Goal: Information Seeking & Learning: Compare options

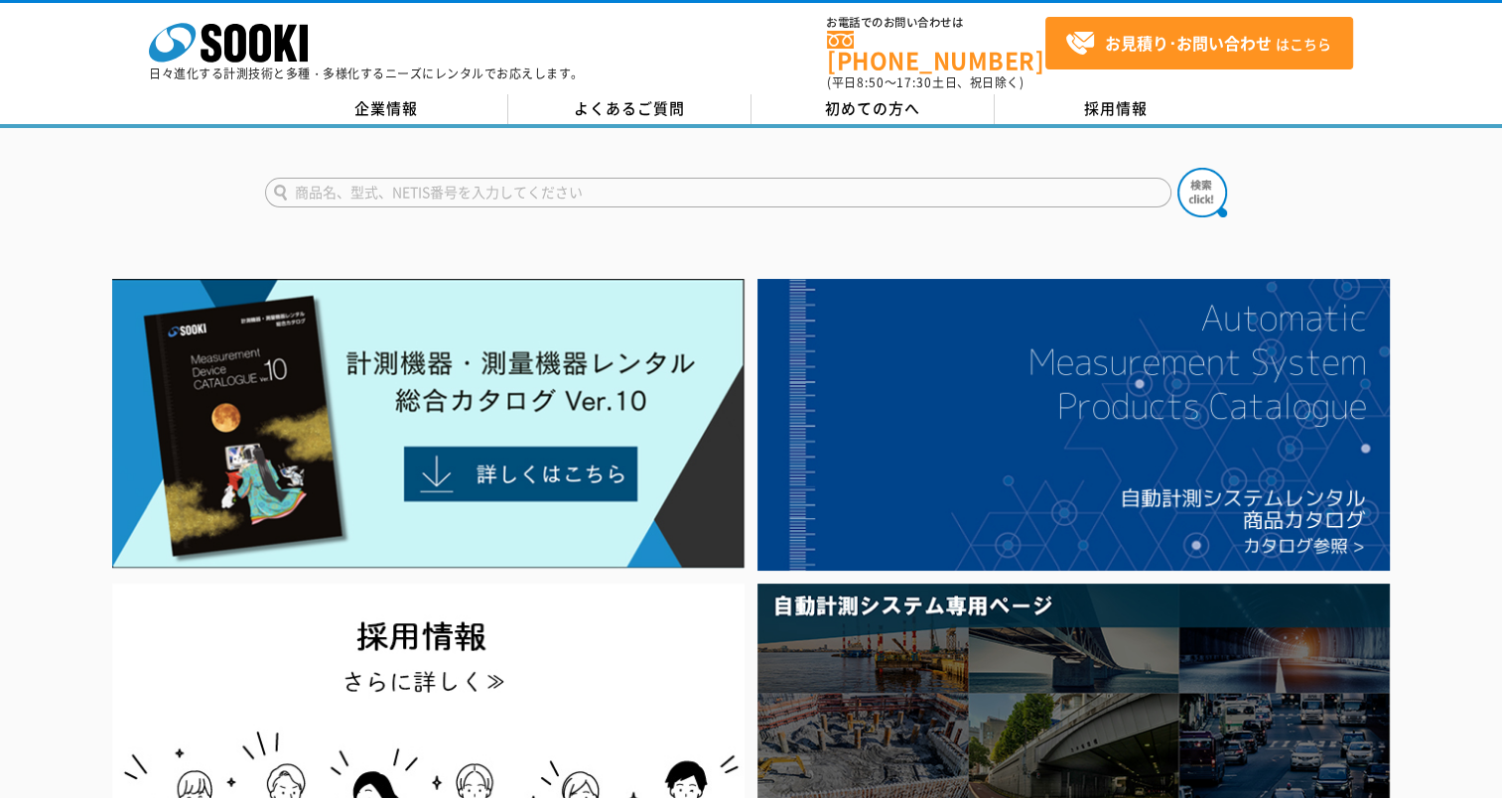
click at [421, 178] on input "text" at bounding box center [718, 193] width 906 height 30
type input "B20"
click at [294, 208] on div "B20" at bounding box center [453, 220] width 375 height 25
click at [1215, 185] on img at bounding box center [1202, 193] width 50 height 50
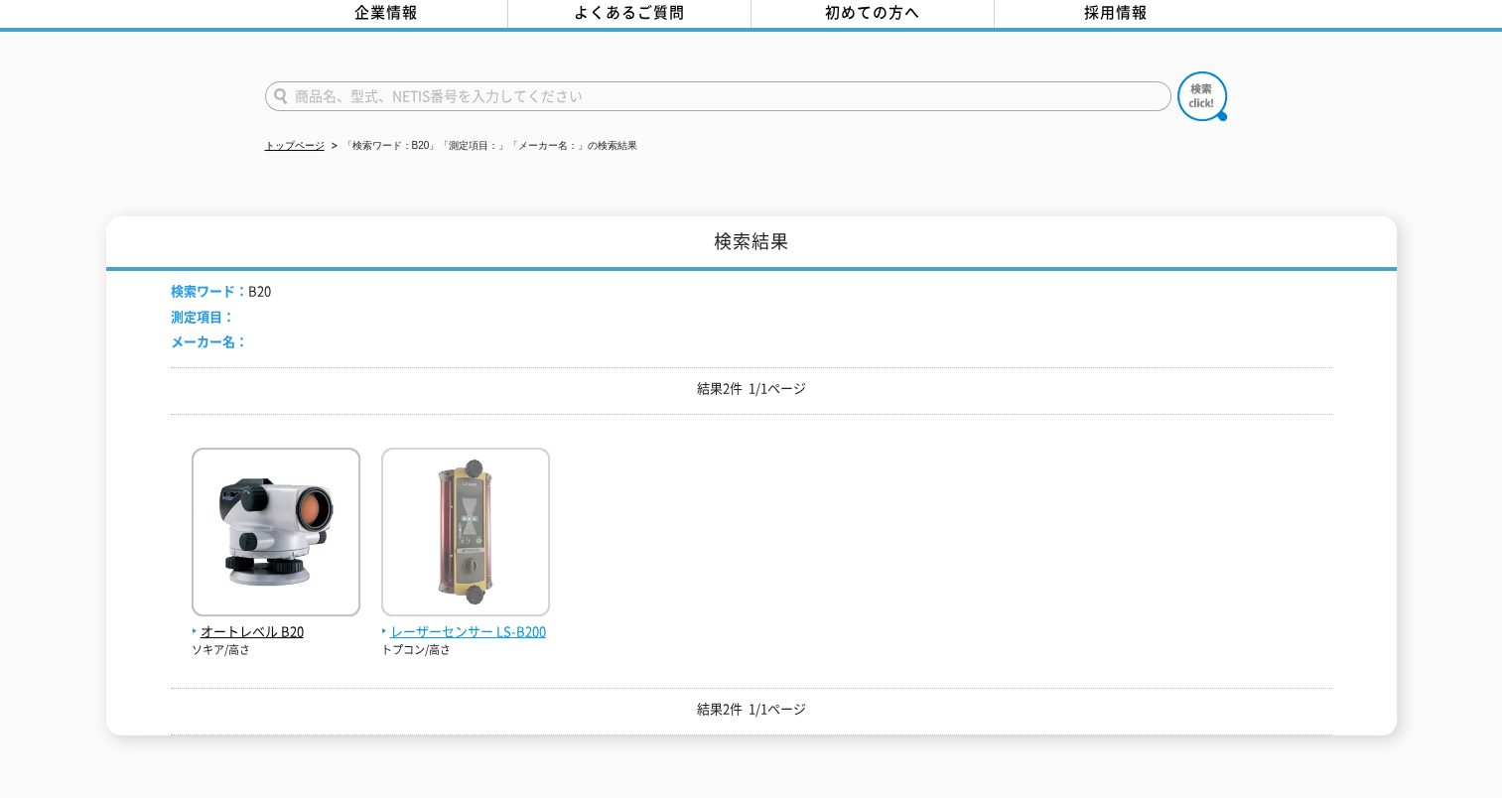
scroll to position [97, 0]
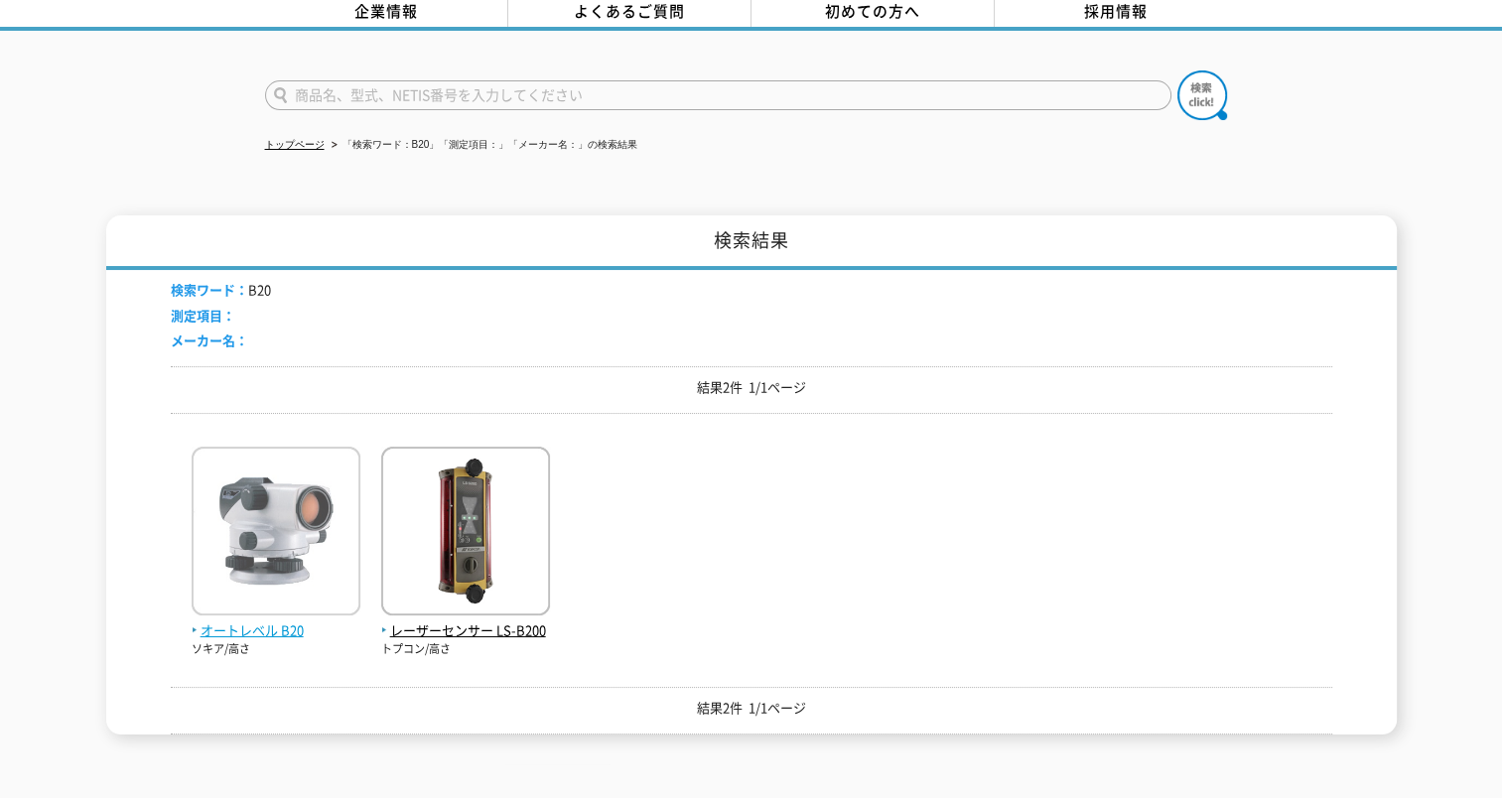
click at [293, 505] on img at bounding box center [276, 534] width 169 height 174
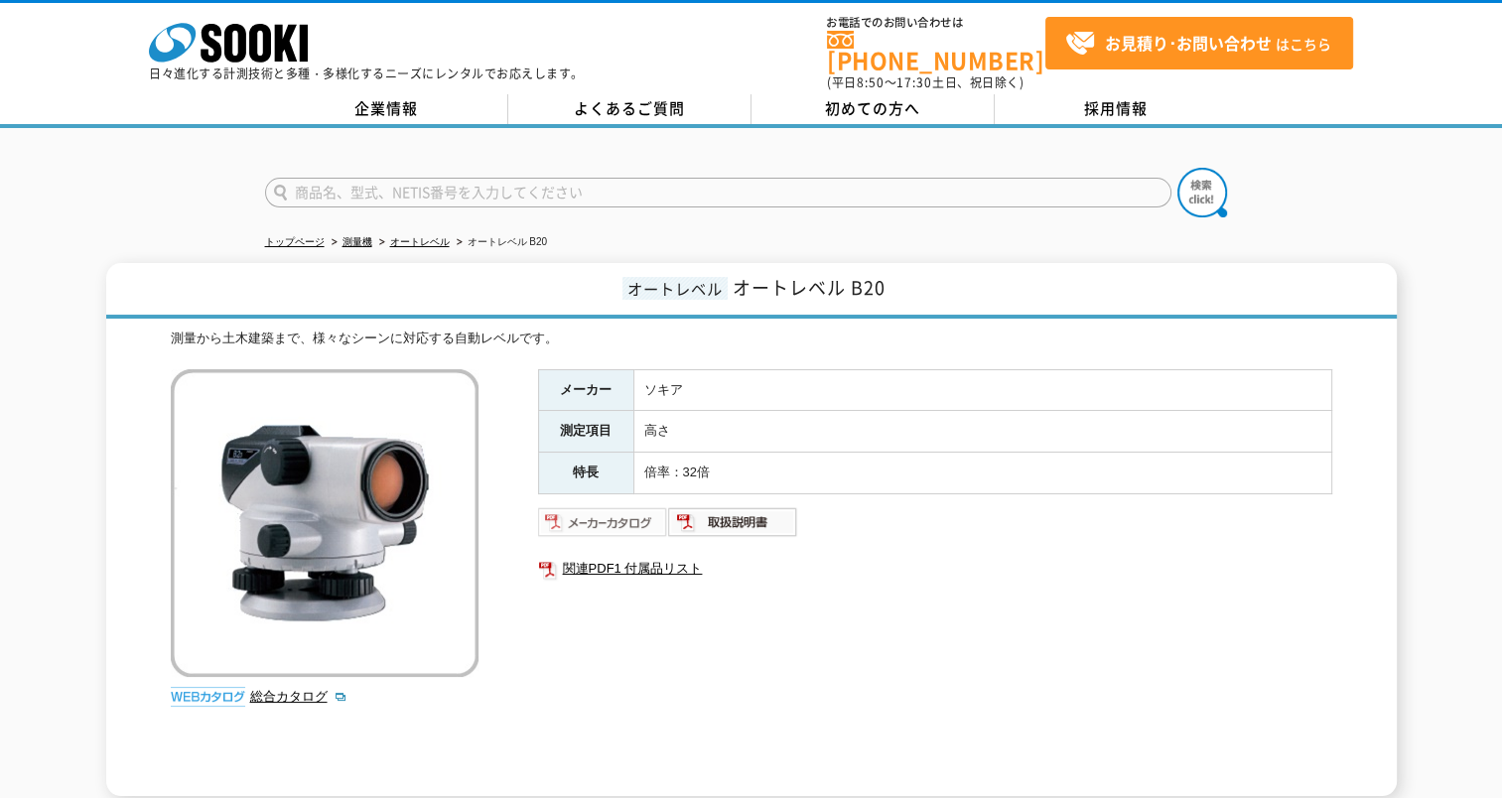
click at [572, 506] on img at bounding box center [603, 522] width 130 height 32
click at [373, 183] on input "text" at bounding box center [718, 193] width 906 height 30
type input "B21"
click at [1177, 168] on button at bounding box center [1202, 193] width 50 height 50
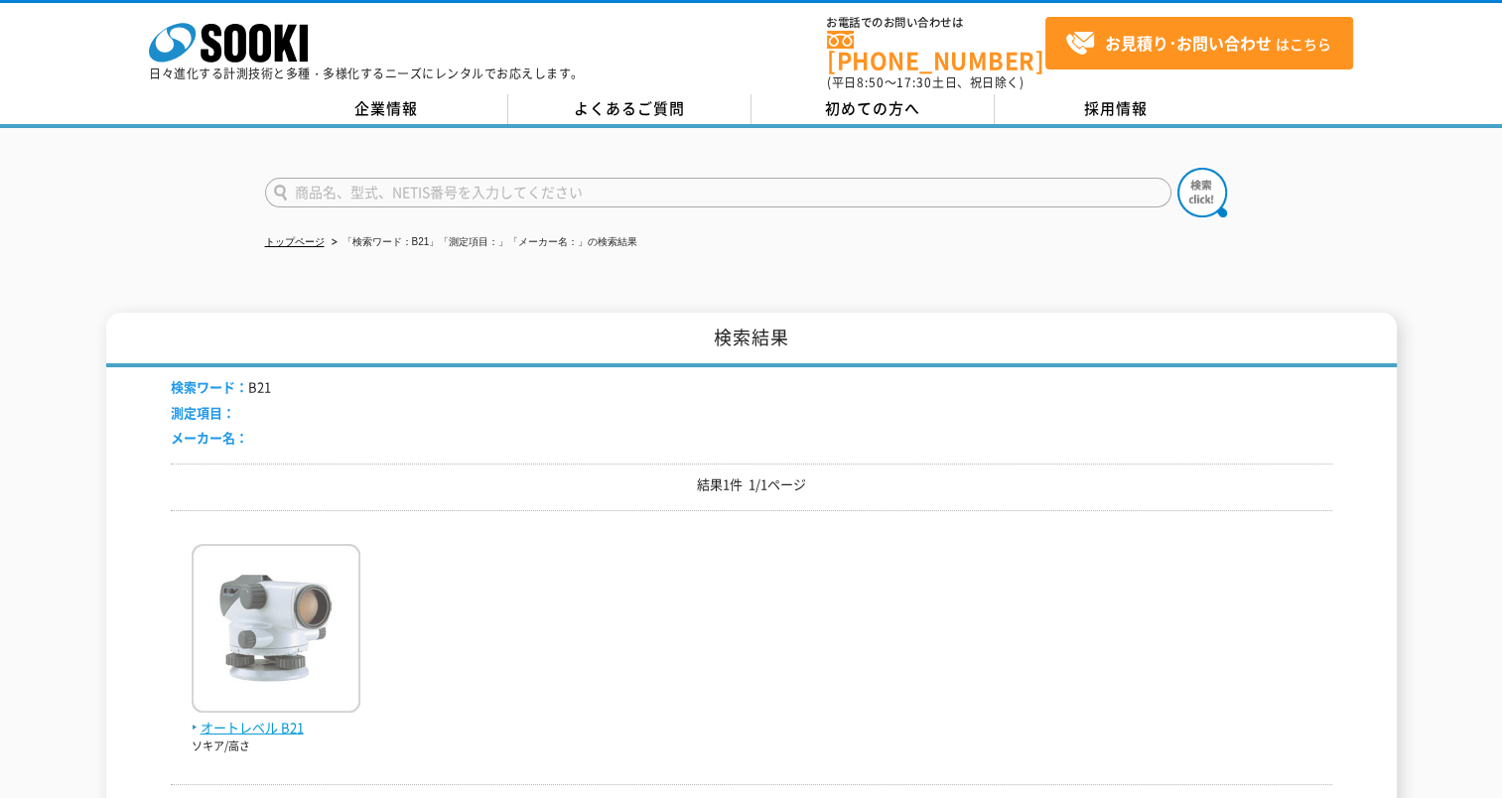
click at [288, 626] on img at bounding box center [276, 631] width 169 height 174
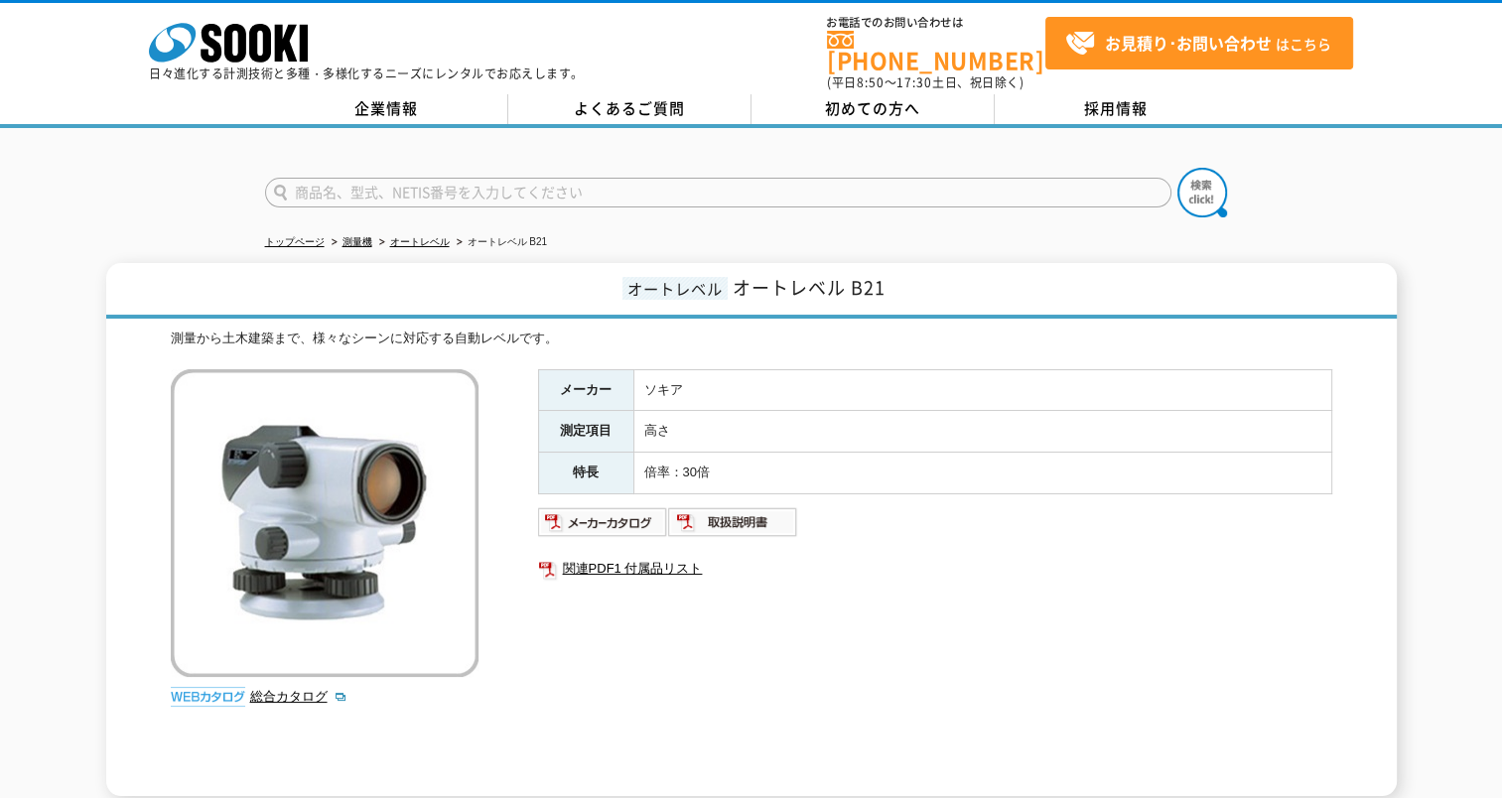
click at [381, 187] on input "text" at bounding box center [718, 193] width 906 height 30
type input "b30"
click at [1199, 184] on img at bounding box center [1202, 193] width 50 height 50
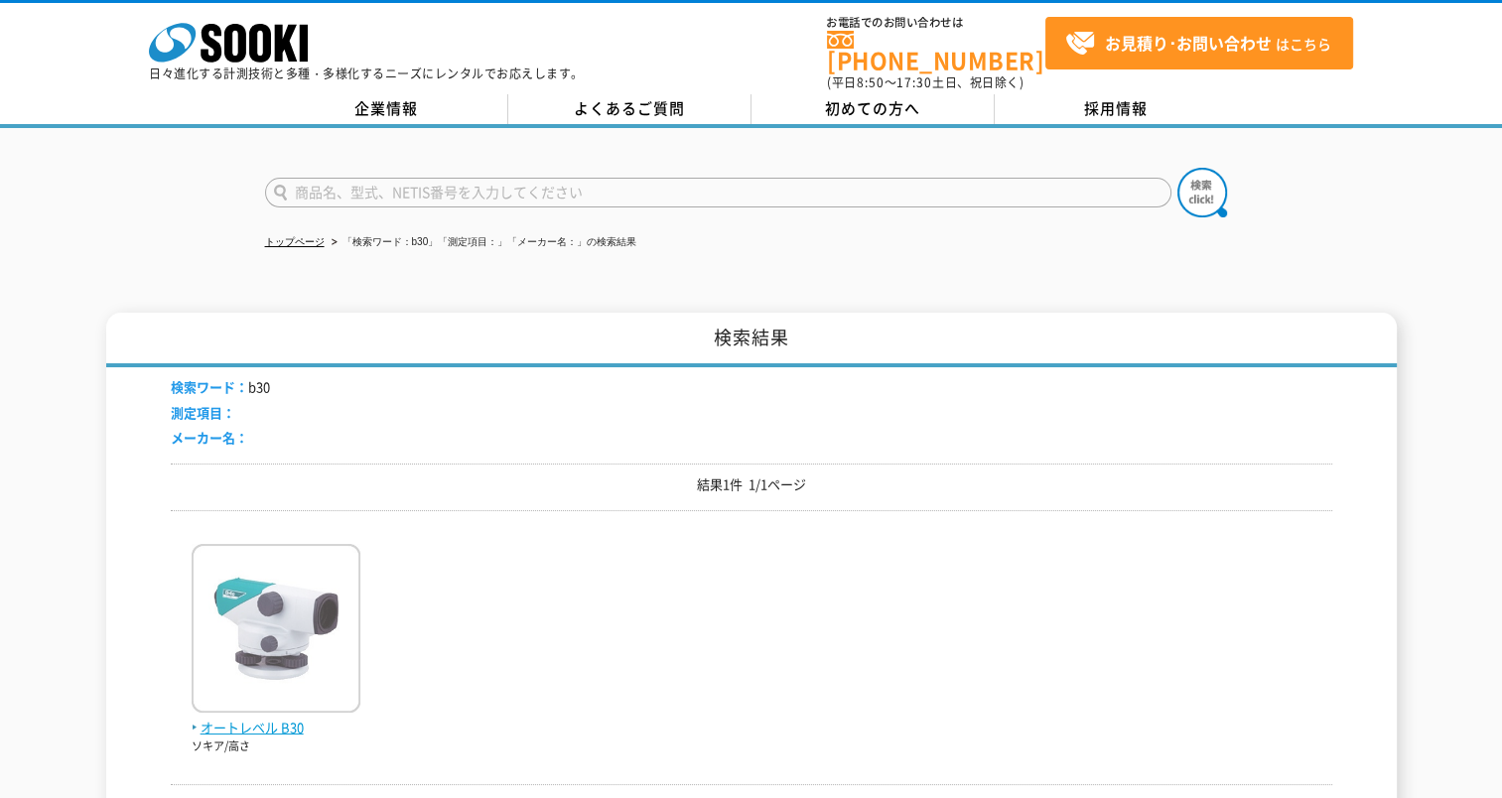
click at [244, 626] on img at bounding box center [276, 631] width 169 height 174
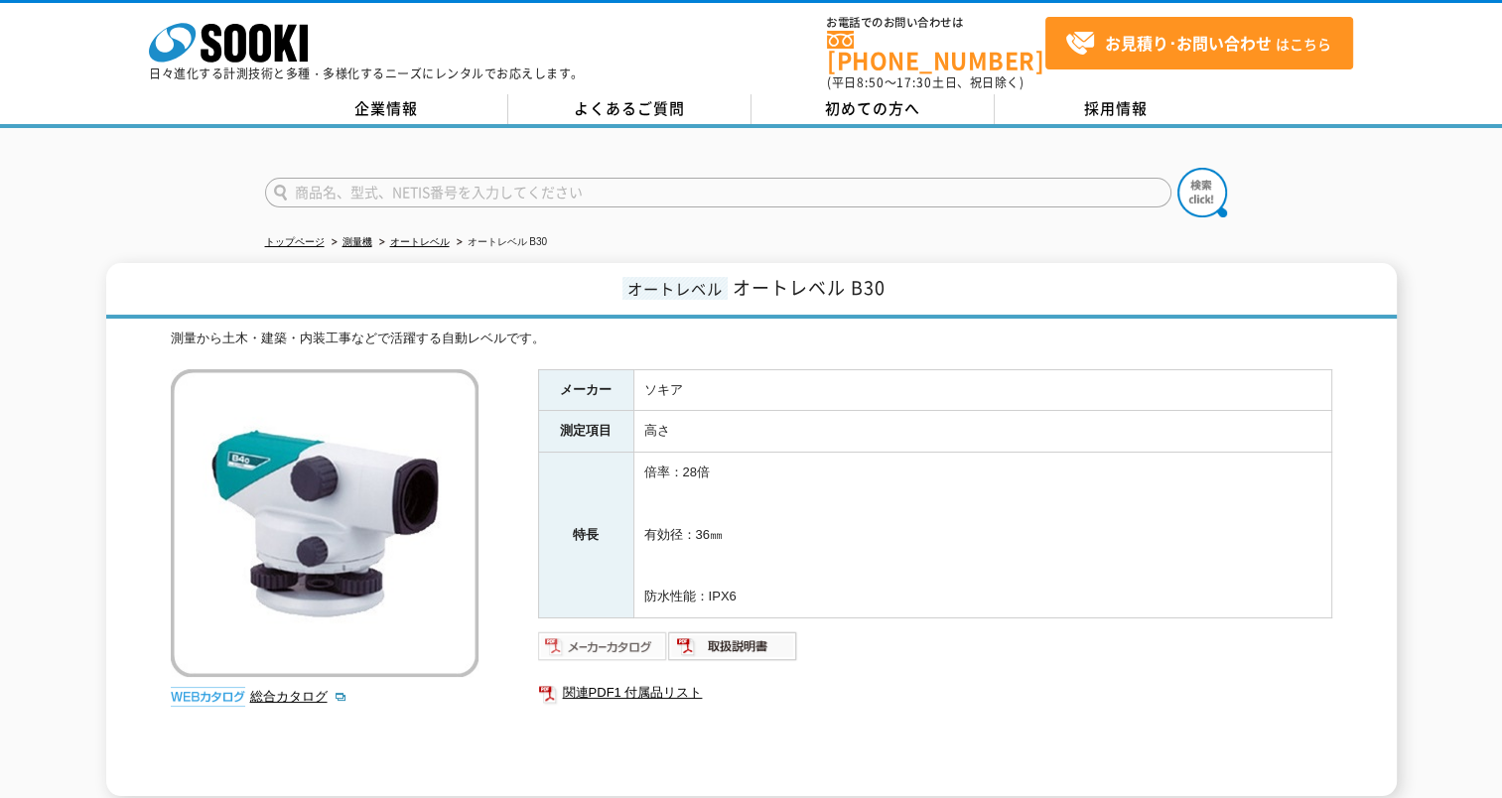
click at [565, 630] on img at bounding box center [603, 646] width 130 height 32
click at [361, 178] on input "text" at bounding box center [718, 193] width 906 height 30
type input "ttl6"
click at [1200, 180] on img at bounding box center [1202, 193] width 50 height 50
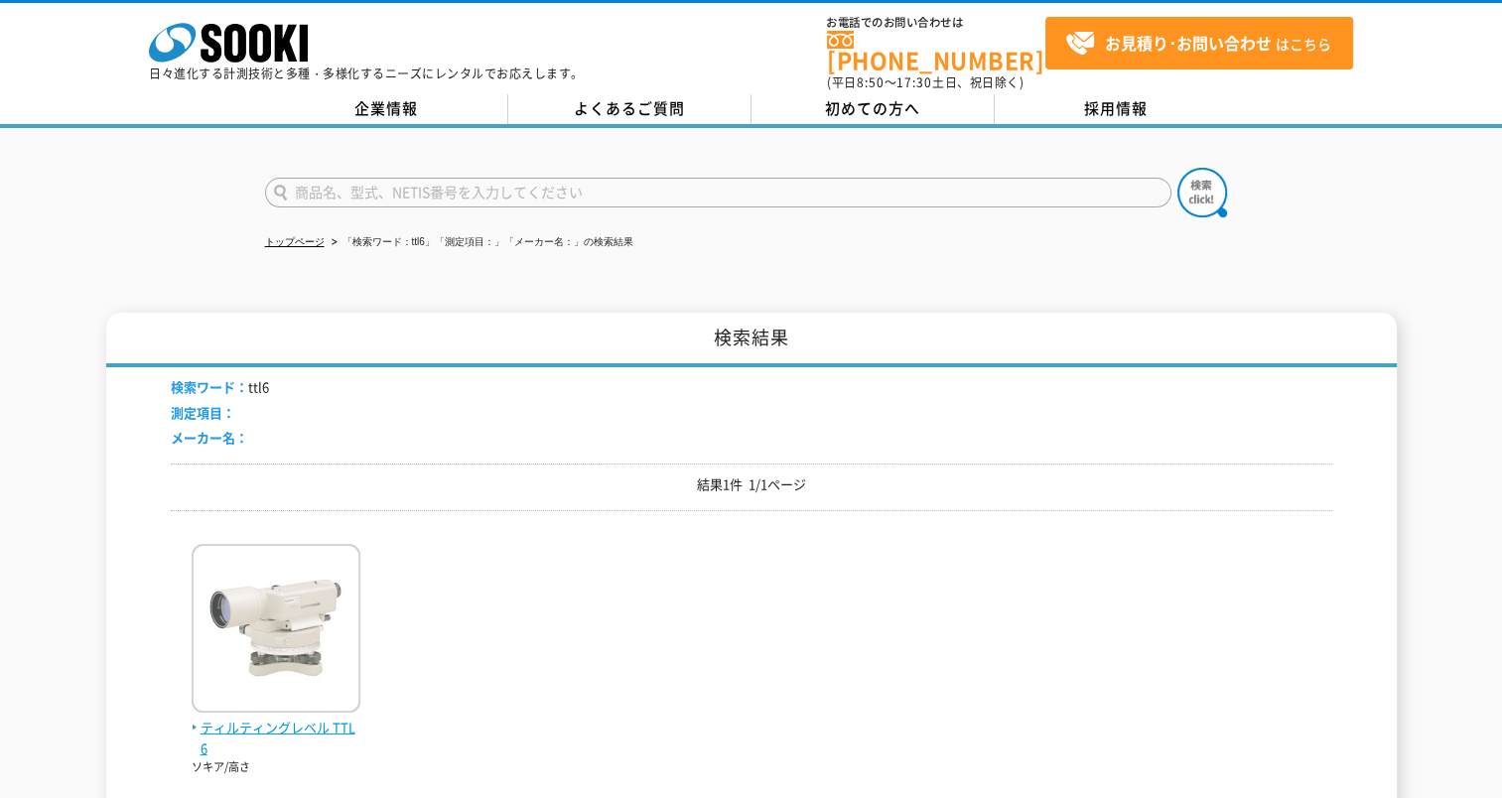
click at [289, 624] on img at bounding box center [276, 631] width 169 height 174
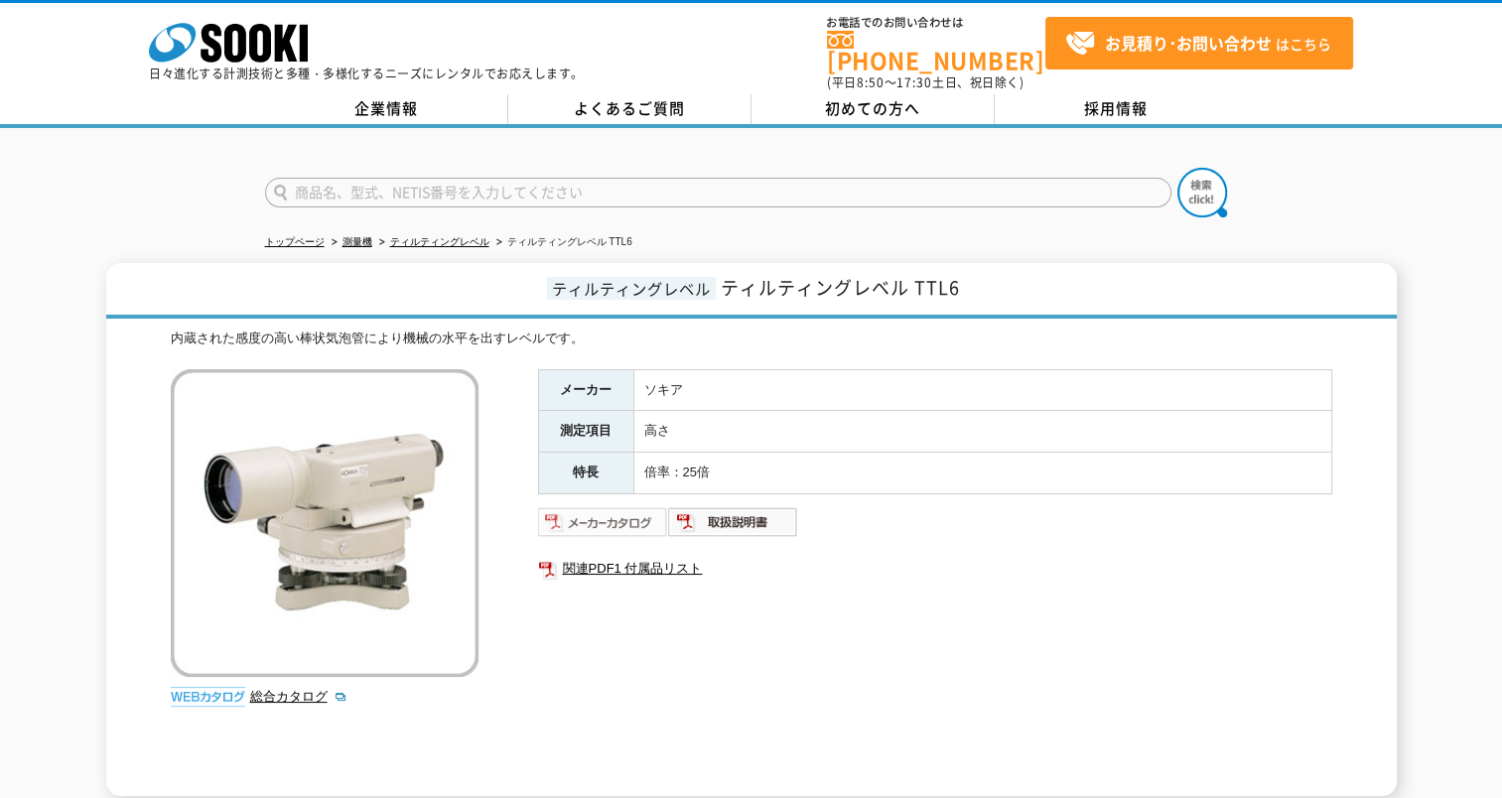
click at [599, 516] on img at bounding box center [603, 522] width 130 height 32
click at [409, 178] on input "text" at bounding box center [718, 193] width 906 height 30
type input "sdl30"
click at [1208, 176] on img at bounding box center [1202, 193] width 50 height 50
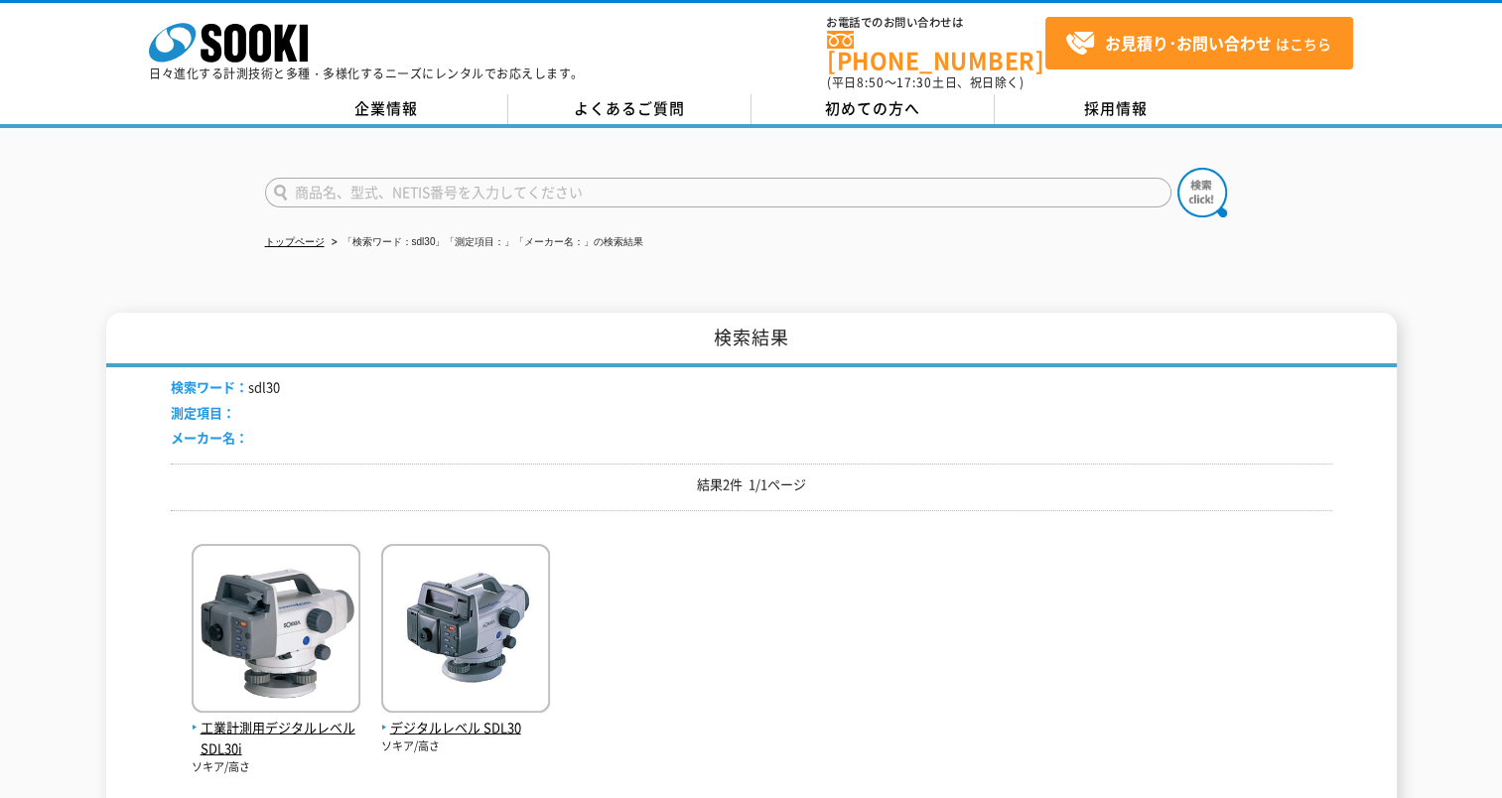
click at [480, 168] on form at bounding box center [751, 196] width 973 height 56
click at [480, 178] on input "text" at bounding box center [718, 193] width 906 height 30
type input "ae7"
click at [1197, 177] on img at bounding box center [1202, 193] width 50 height 50
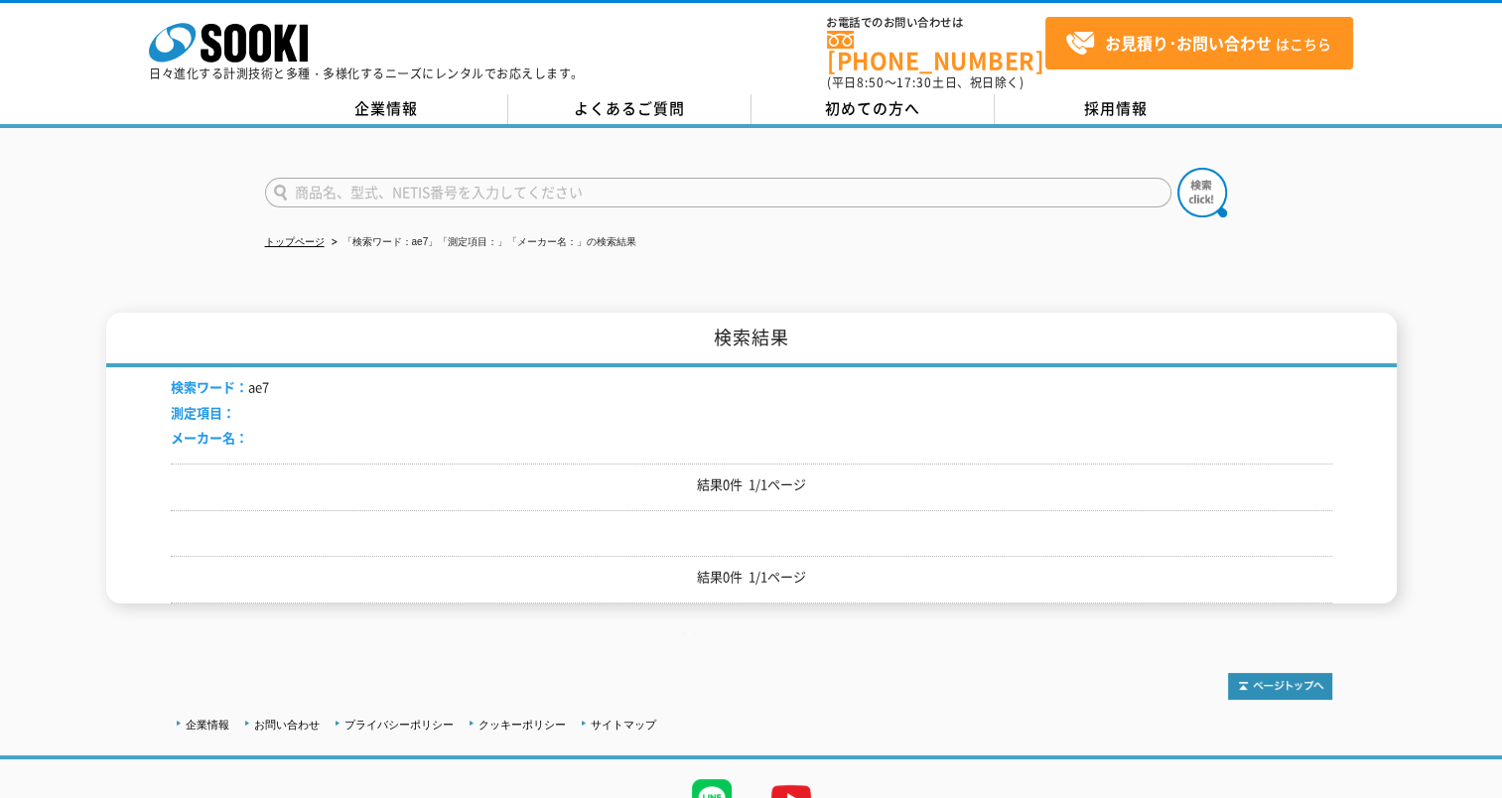
click at [464, 178] on input "text" at bounding box center [718, 193] width 906 height 30
type input "a"
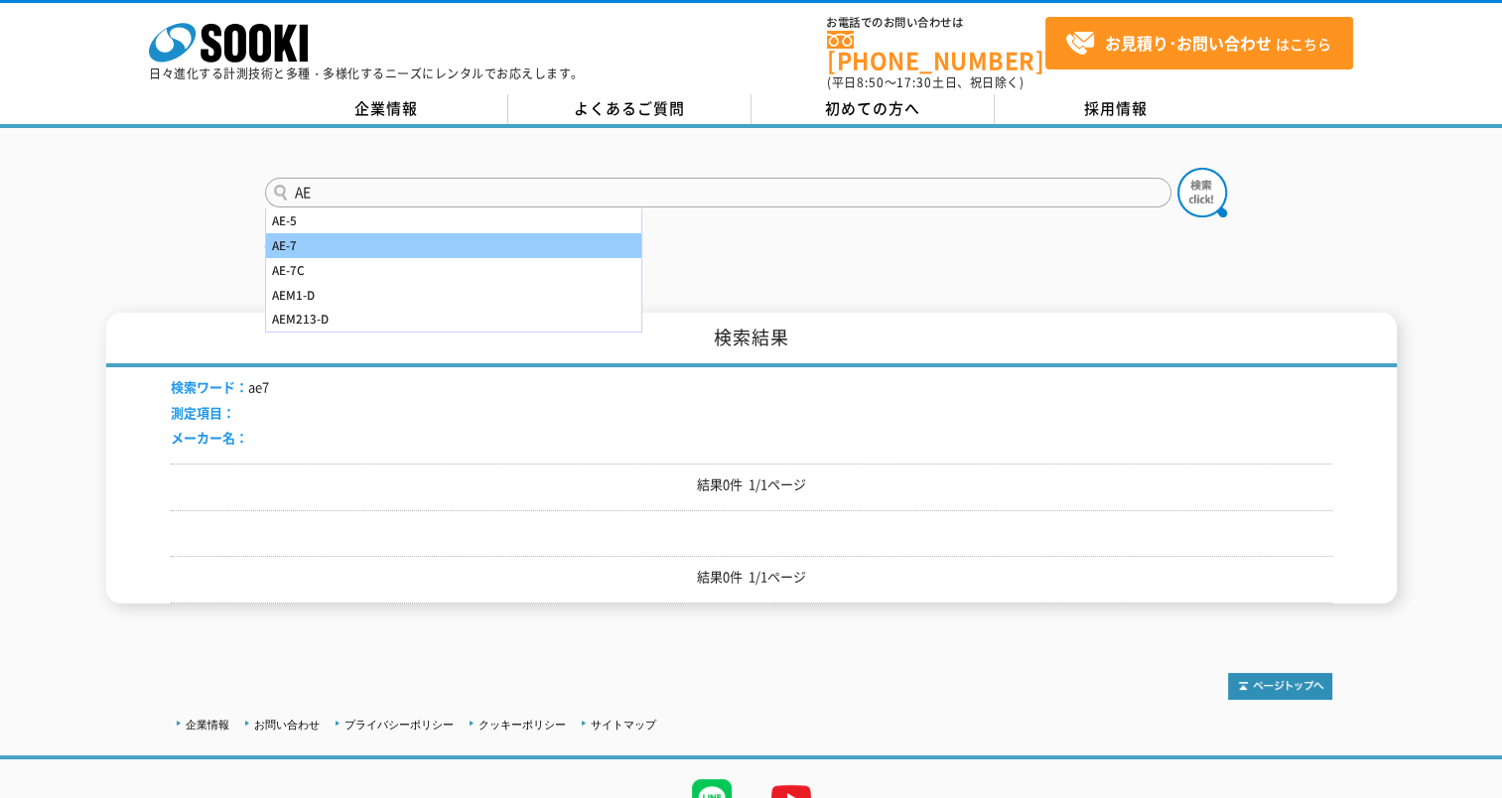
click at [278, 233] on div "AE-7" at bounding box center [453, 245] width 375 height 25
type input "AE-7"
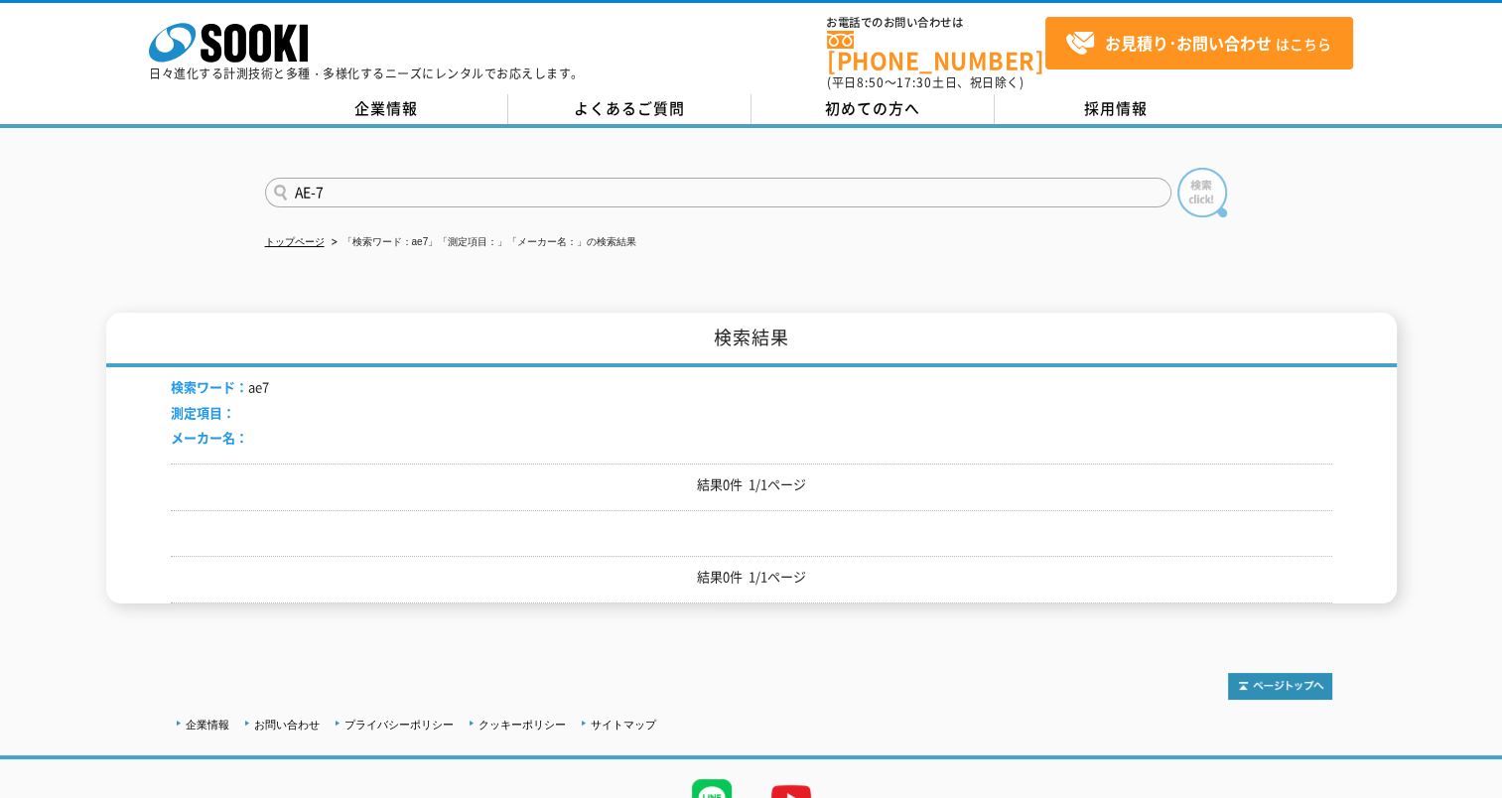
click at [1201, 181] on img at bounding box center [1202, 193] width 50 height 50
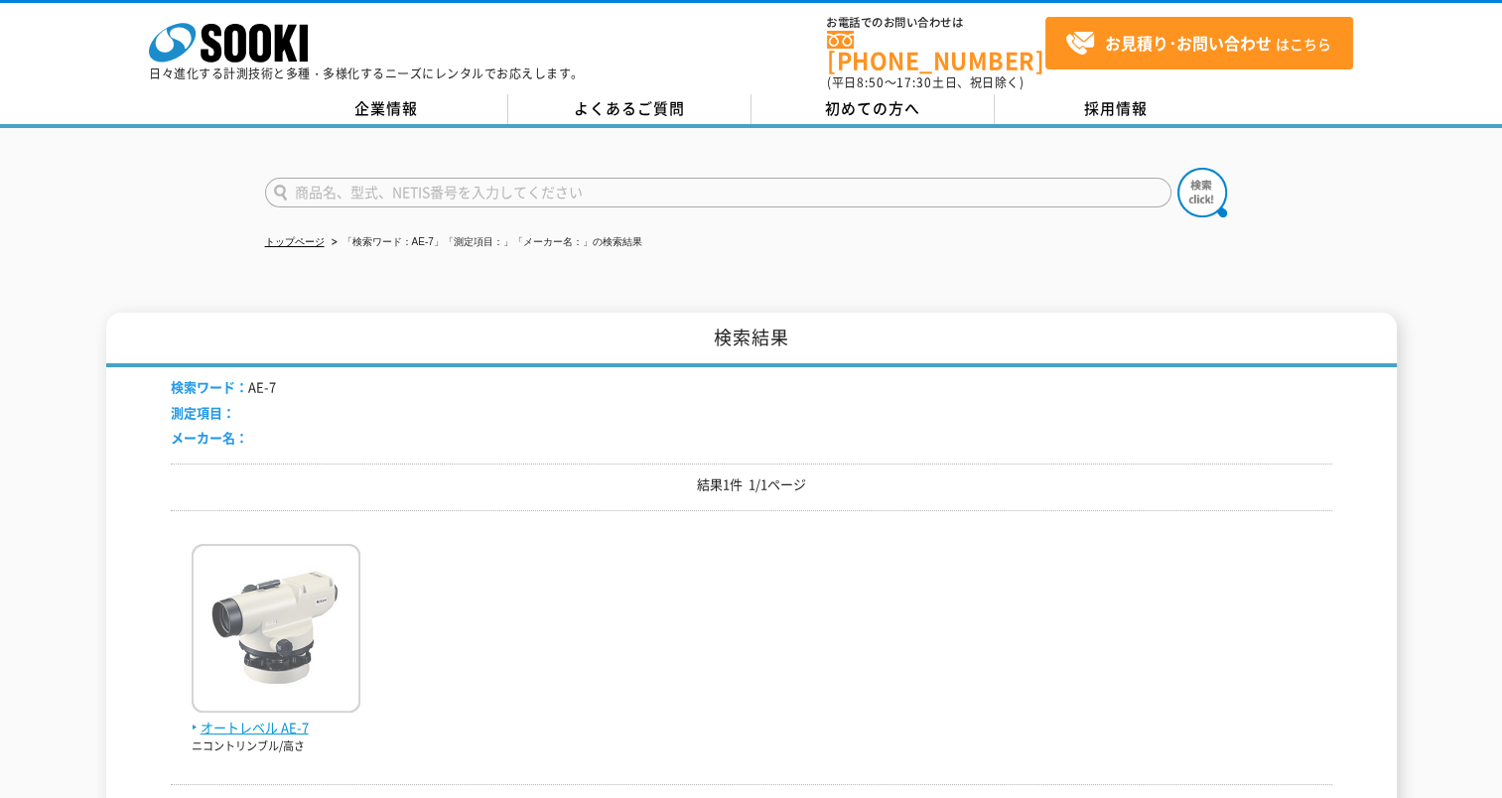
click at [294, 603] on img at bounding box center [276, 631] width 169 height 174
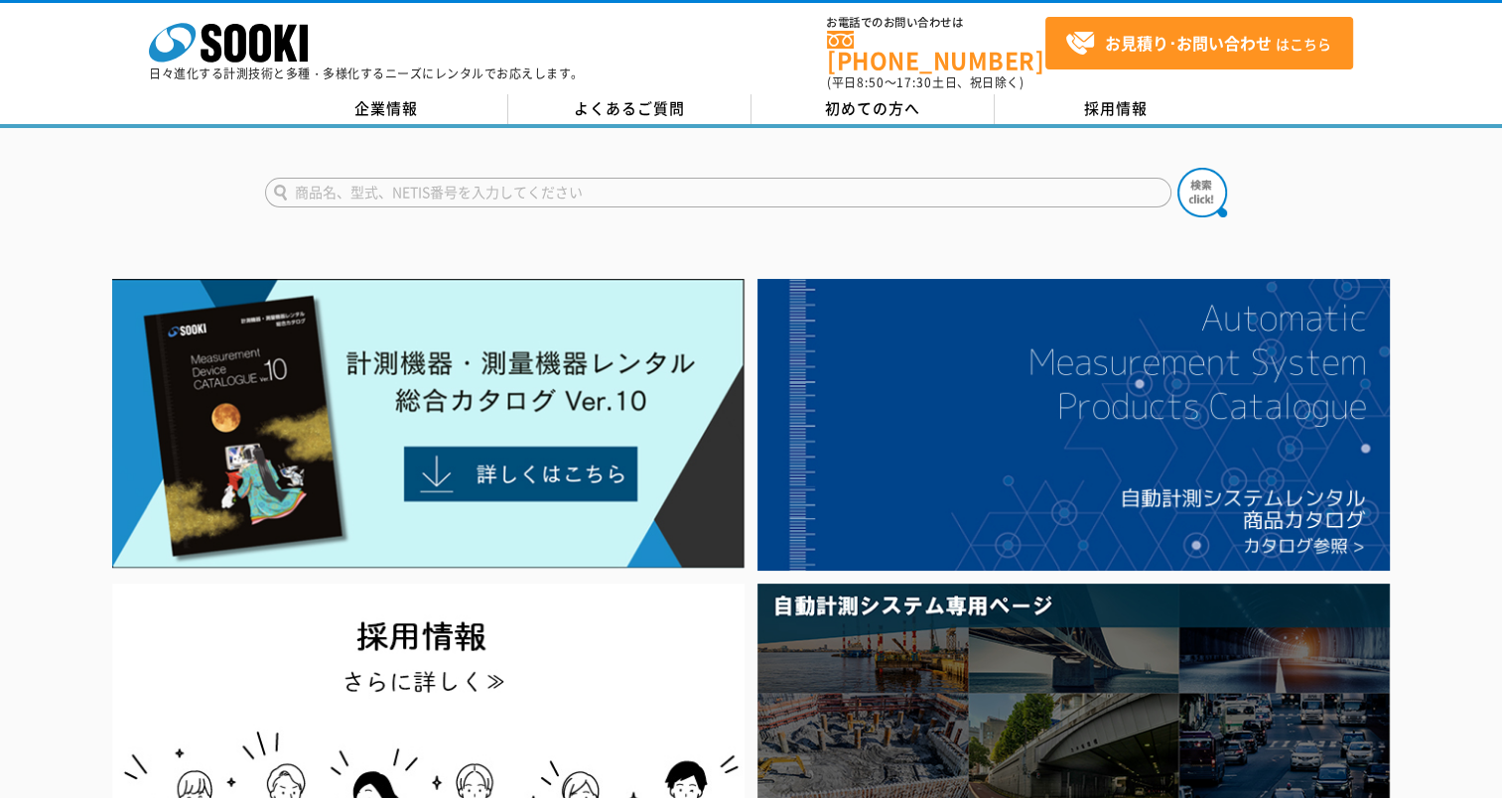
click at [476, 183] on input "text" at bounding box center [718, 193] width 906 height 30
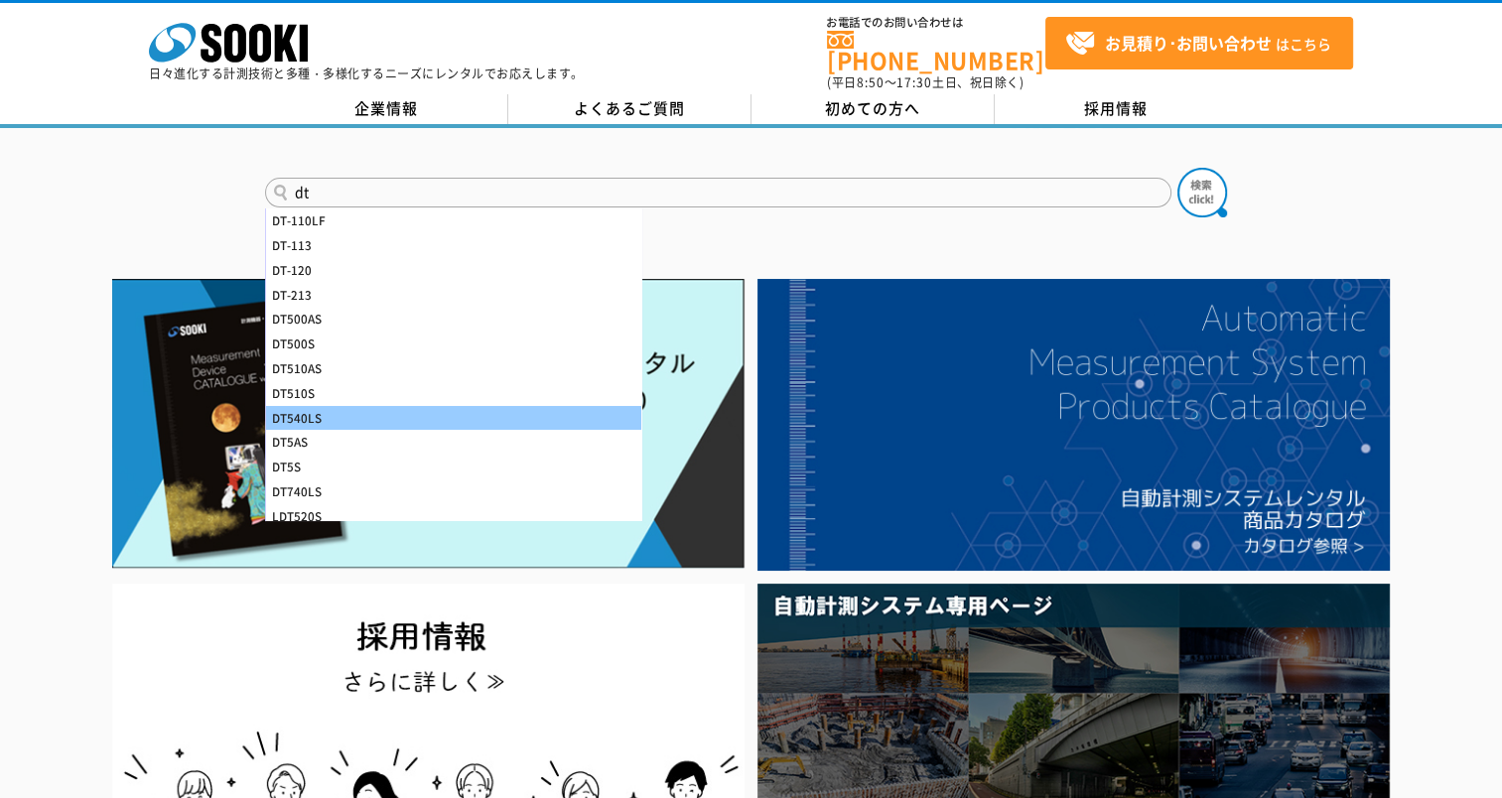
click at [317, 408] on div "DT540LS" at bounding box center [453, 418] width 375 height 25
type input "DT540LS"
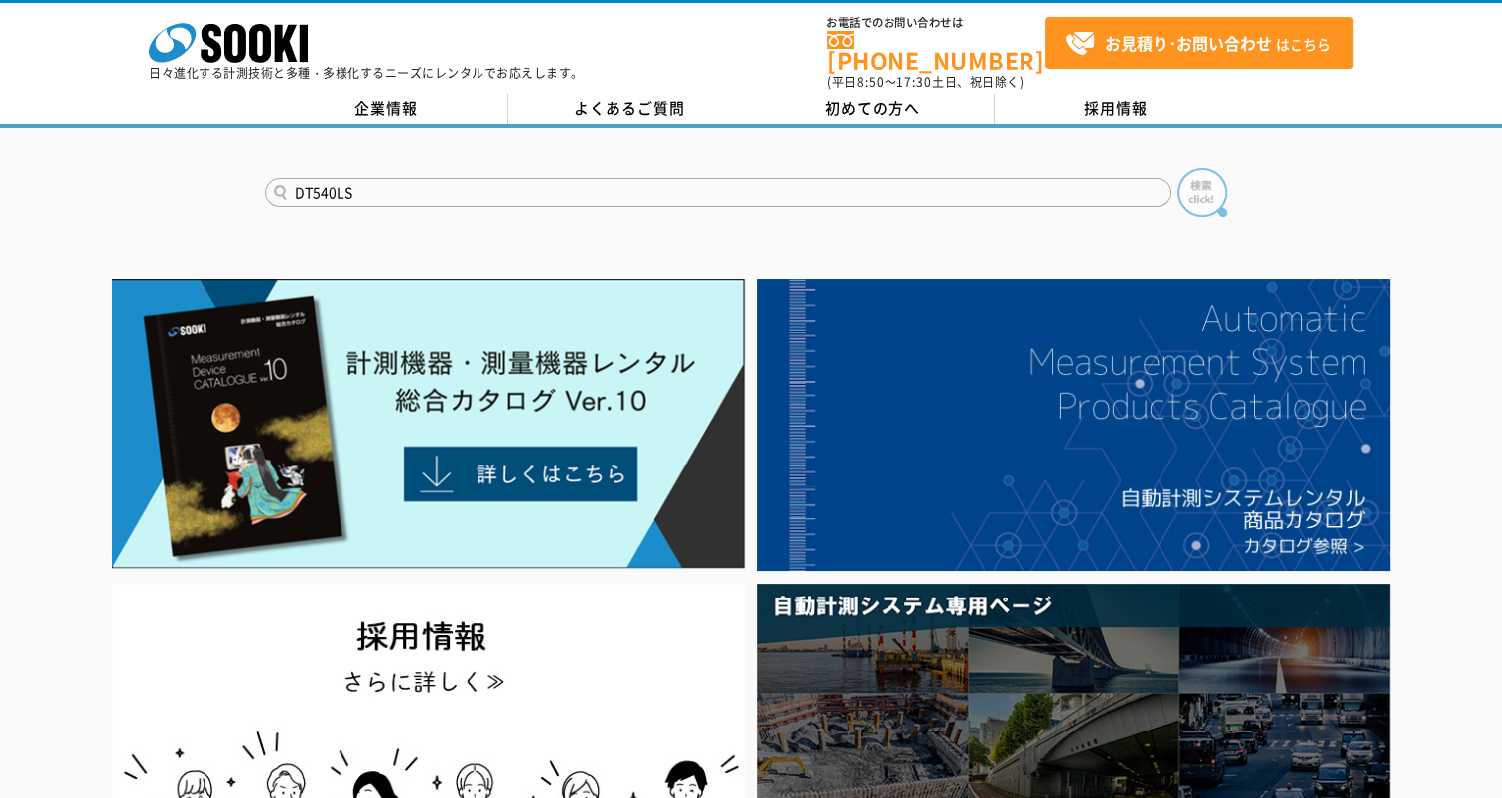
click at [1200, 174] on img at bounding box center [1202, 193] width 50 height 50
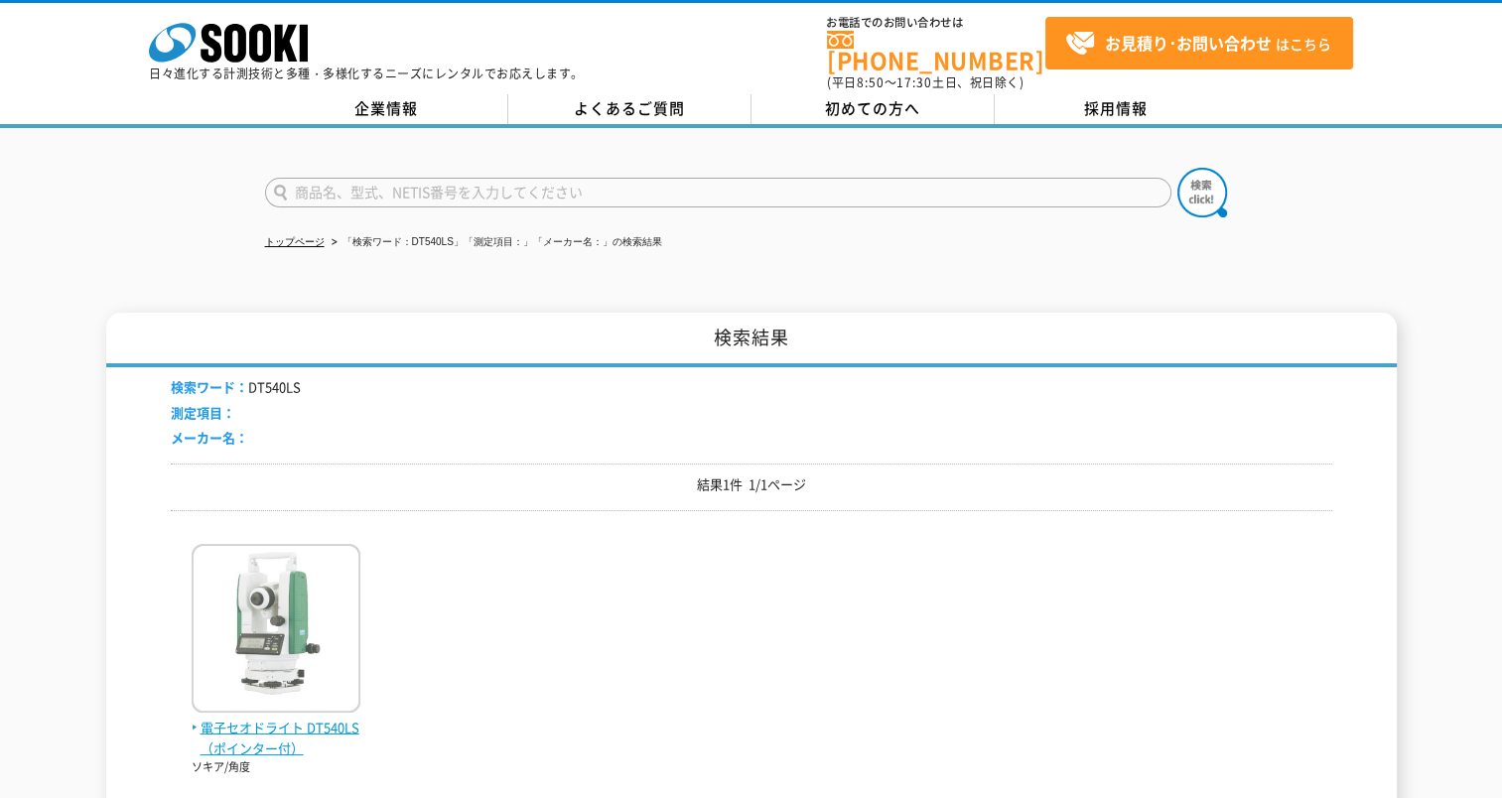
click at [316, 638] on img at bounding box center [276, 631] width 169 height 174
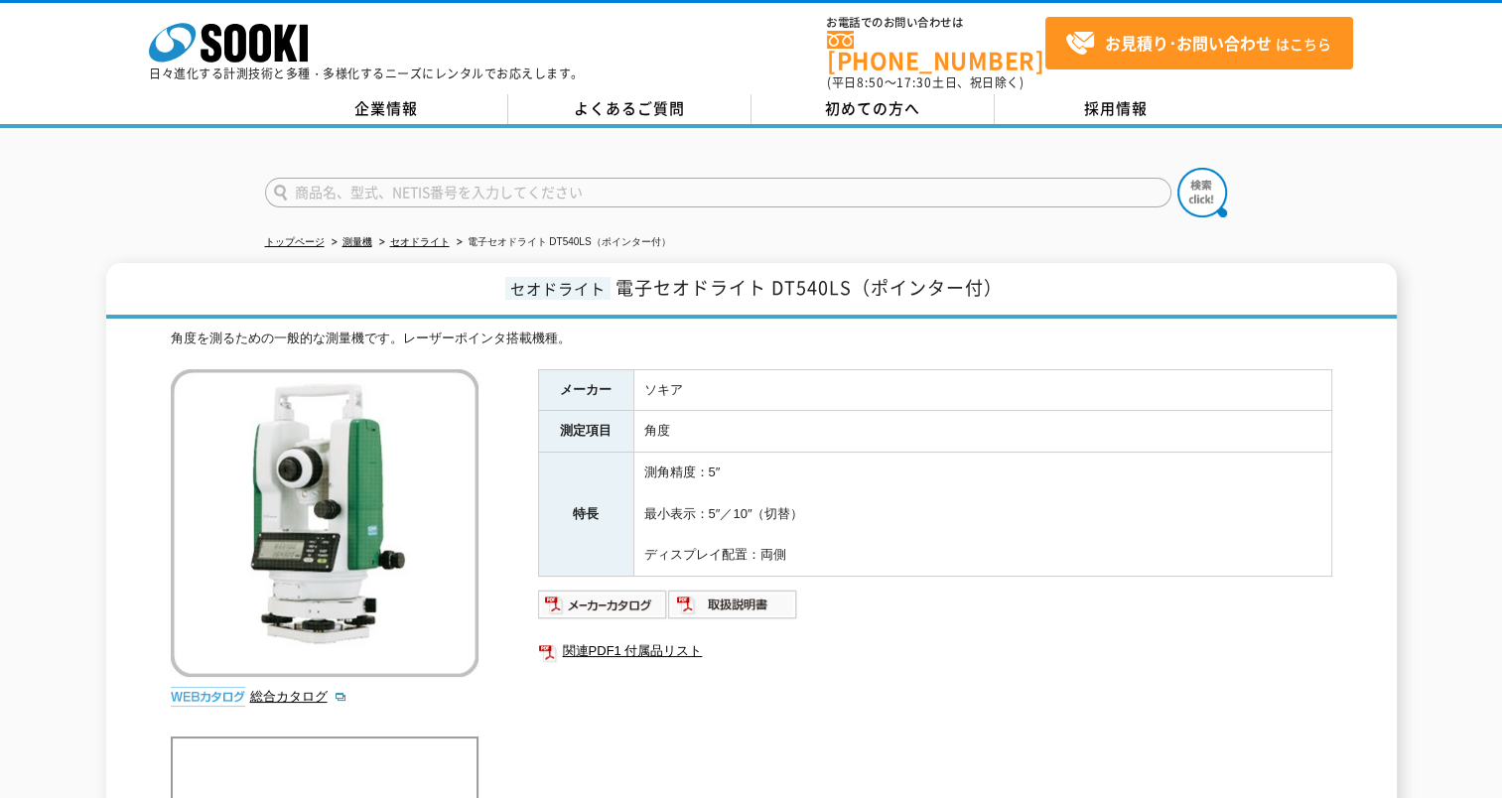
click at [523, 178] on input "text" at bounding box center [718, 193] width 906 height 30
paste input "NE-10RCⅡ"
click at [521, 179] on input "NE-10RCⅡ" at bounding box center [718, 193] width 906 height 30
type input "NE-10RCⅡ"
click at [1190, 187] on img at bounding box center [1202, 193] width 50 height 50
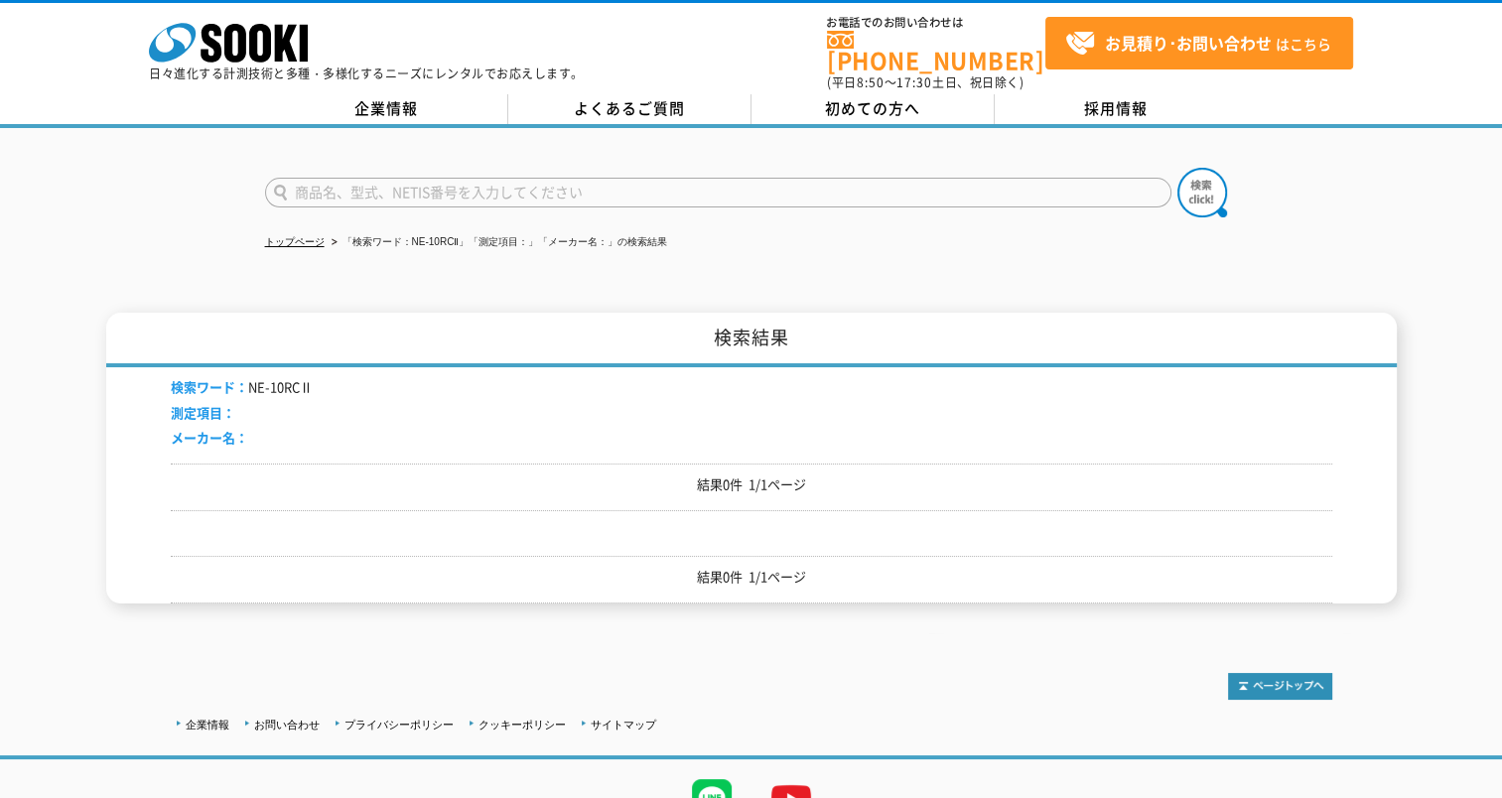
click at [344, 179] on input "text" at bounding box center [718, 193] width 906 height 30
paste input "NE-10RCⅡ"
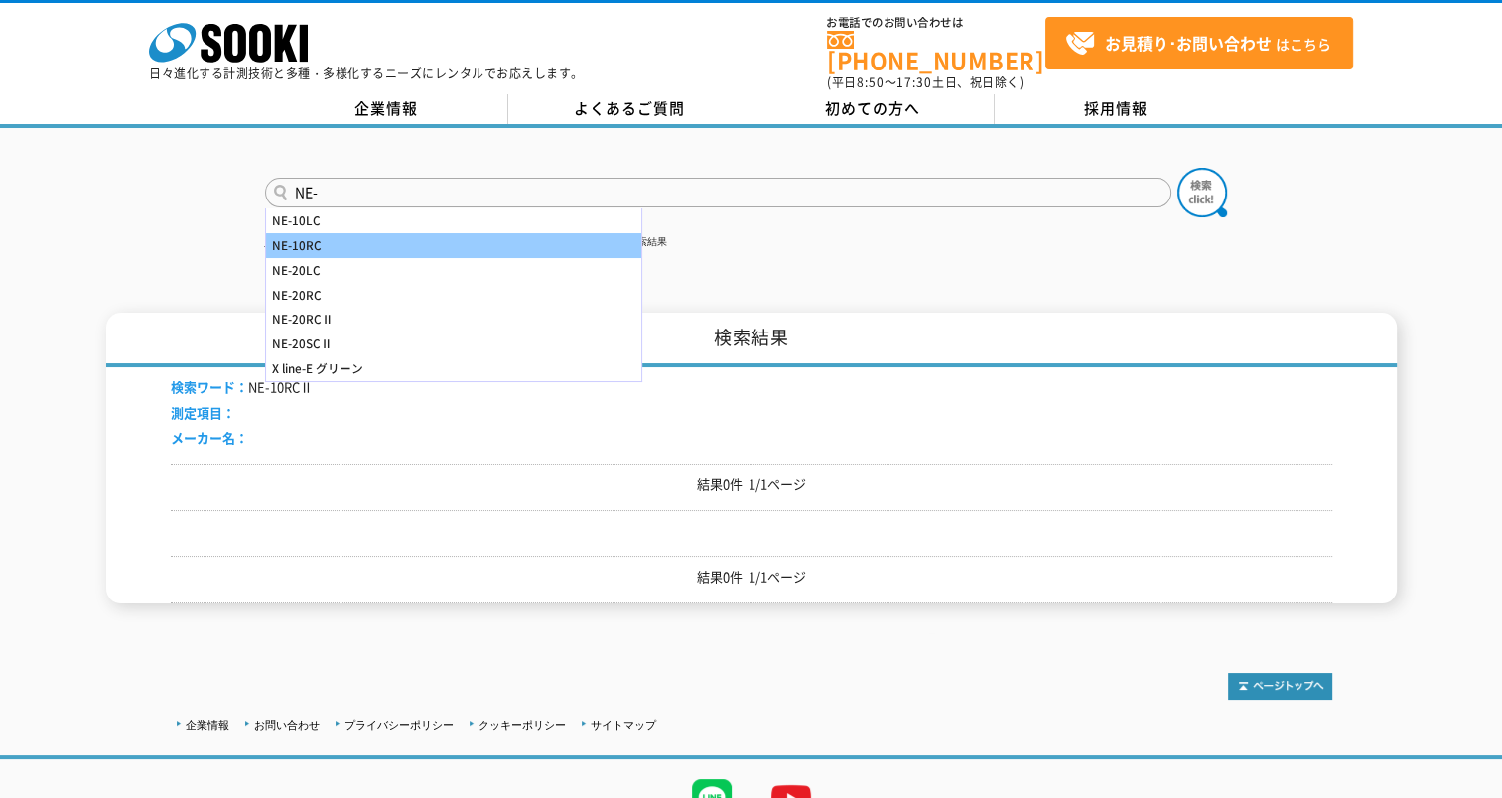
click at [301, 236] on div "NE-10RC" at bounding box center [453, 245] width 375 height 25
type input "NE-10RC"
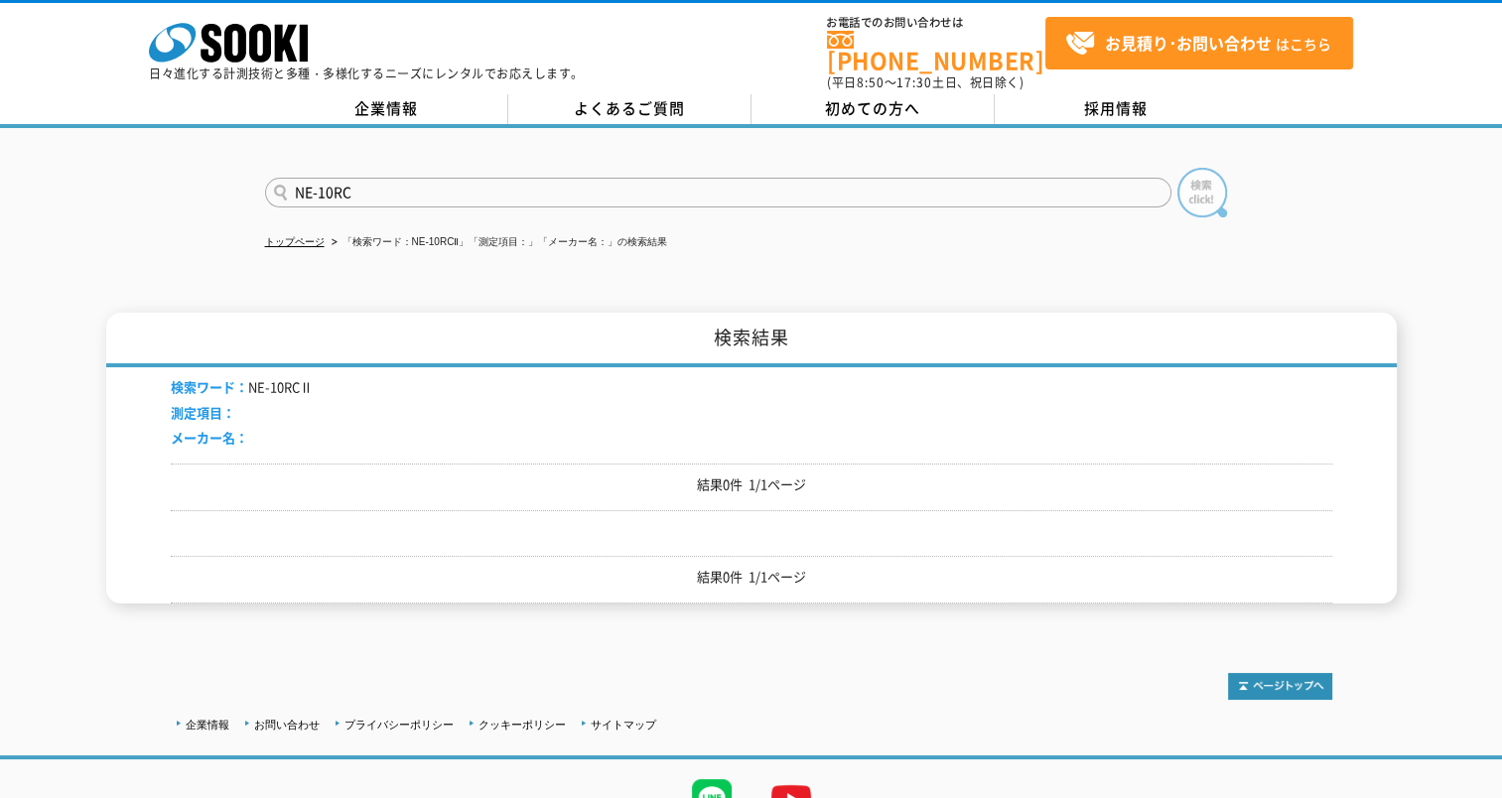
click at [1198, 171] on img at bounding box center [1202, 193] width 50 height 50
click at [595, 178] on input "text" at bounding box center [718, 193] width 906 height 30
click at [351, 178] on input "text" at bounding box center [718, 193] width 906 height 30
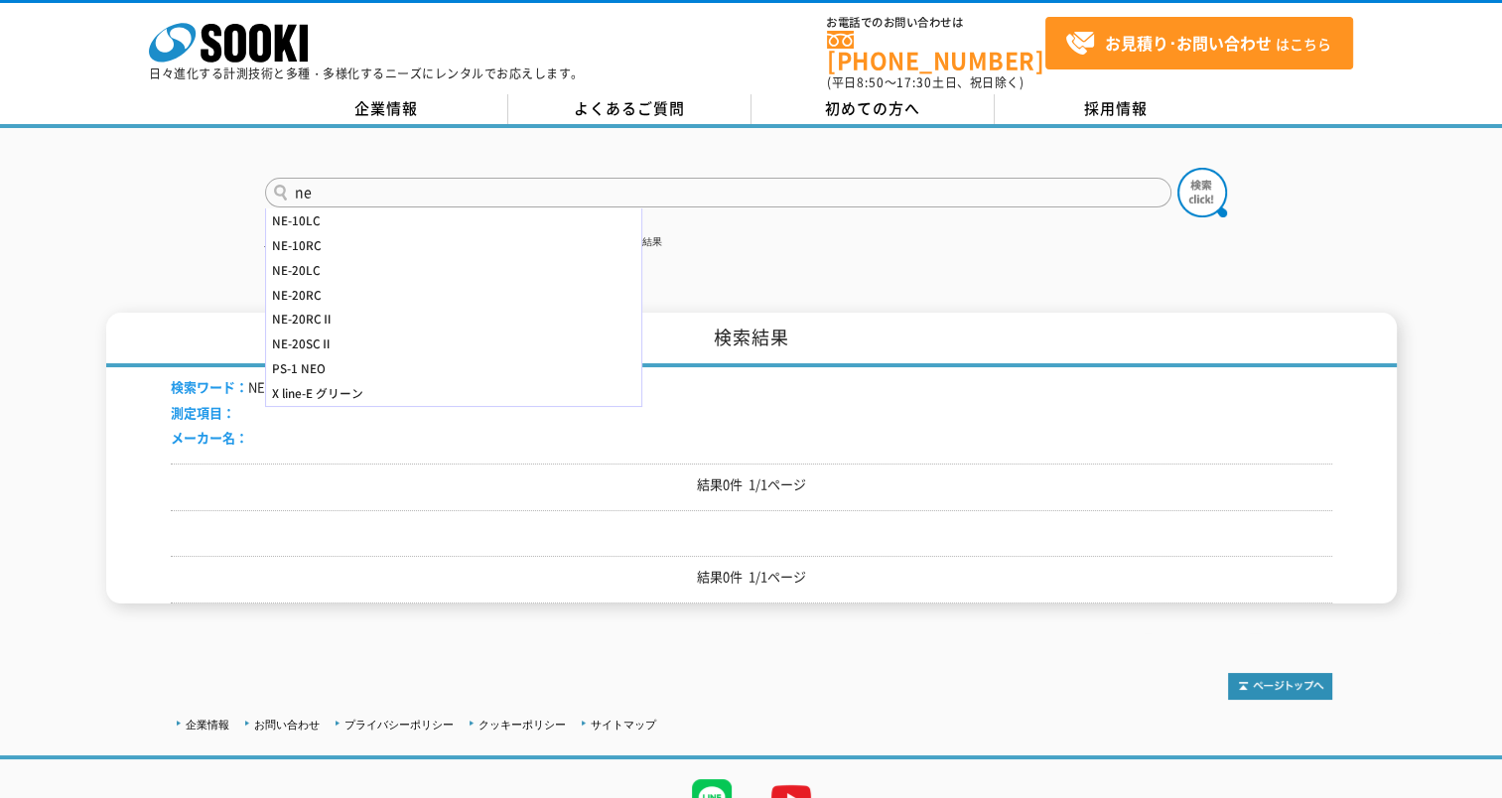
type input "n"
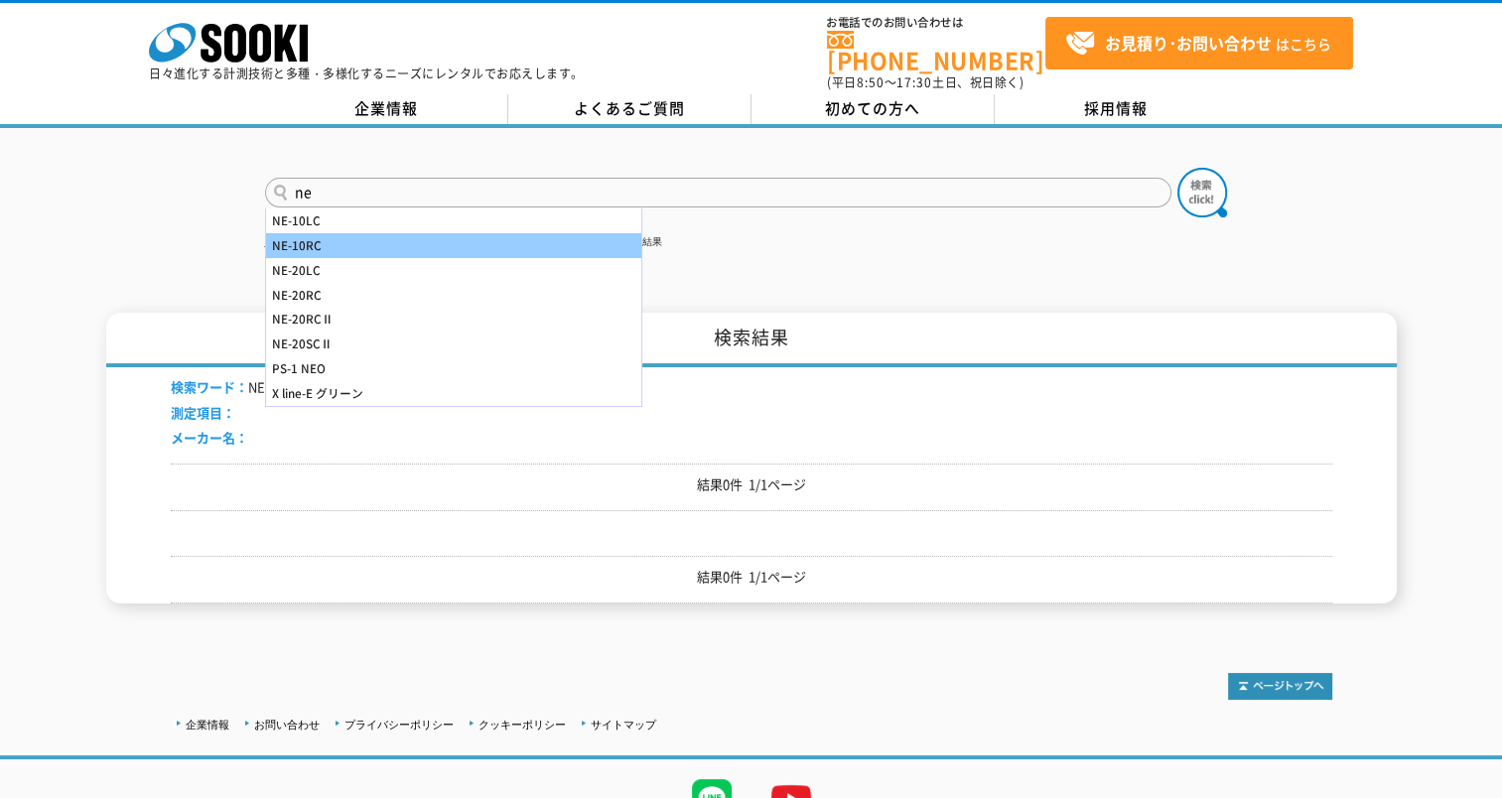
click at [302, 233] on div "NE-10RC" at bounding box center [453, 245] width 375 height 25
type input "NE-10RC"
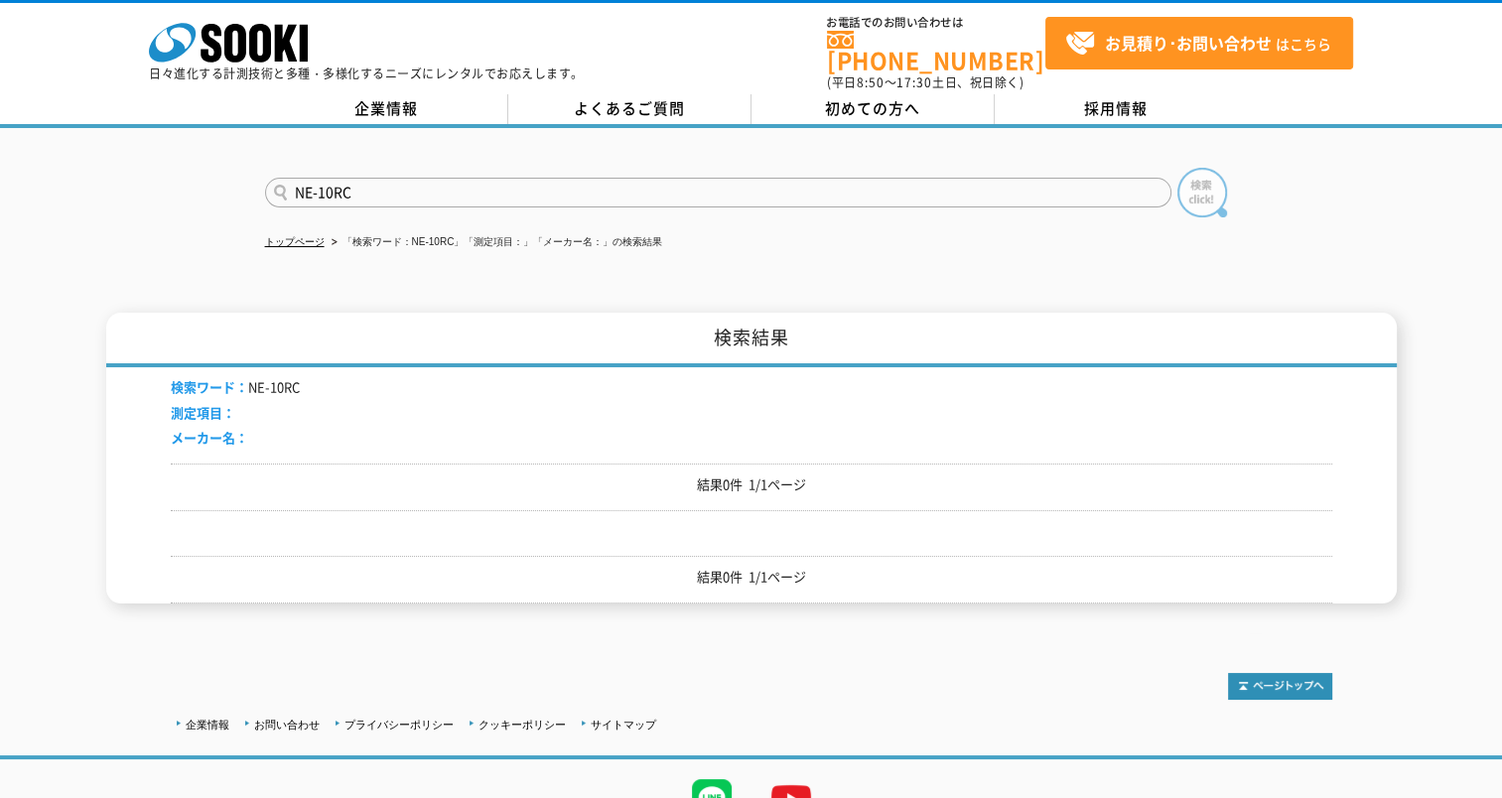
click at [1208, 180] on img at bounding box center [1202, 193] width 50 height 50
click at [433, 178] on input "text" at bounding box center [718, 193] width 906 height 30
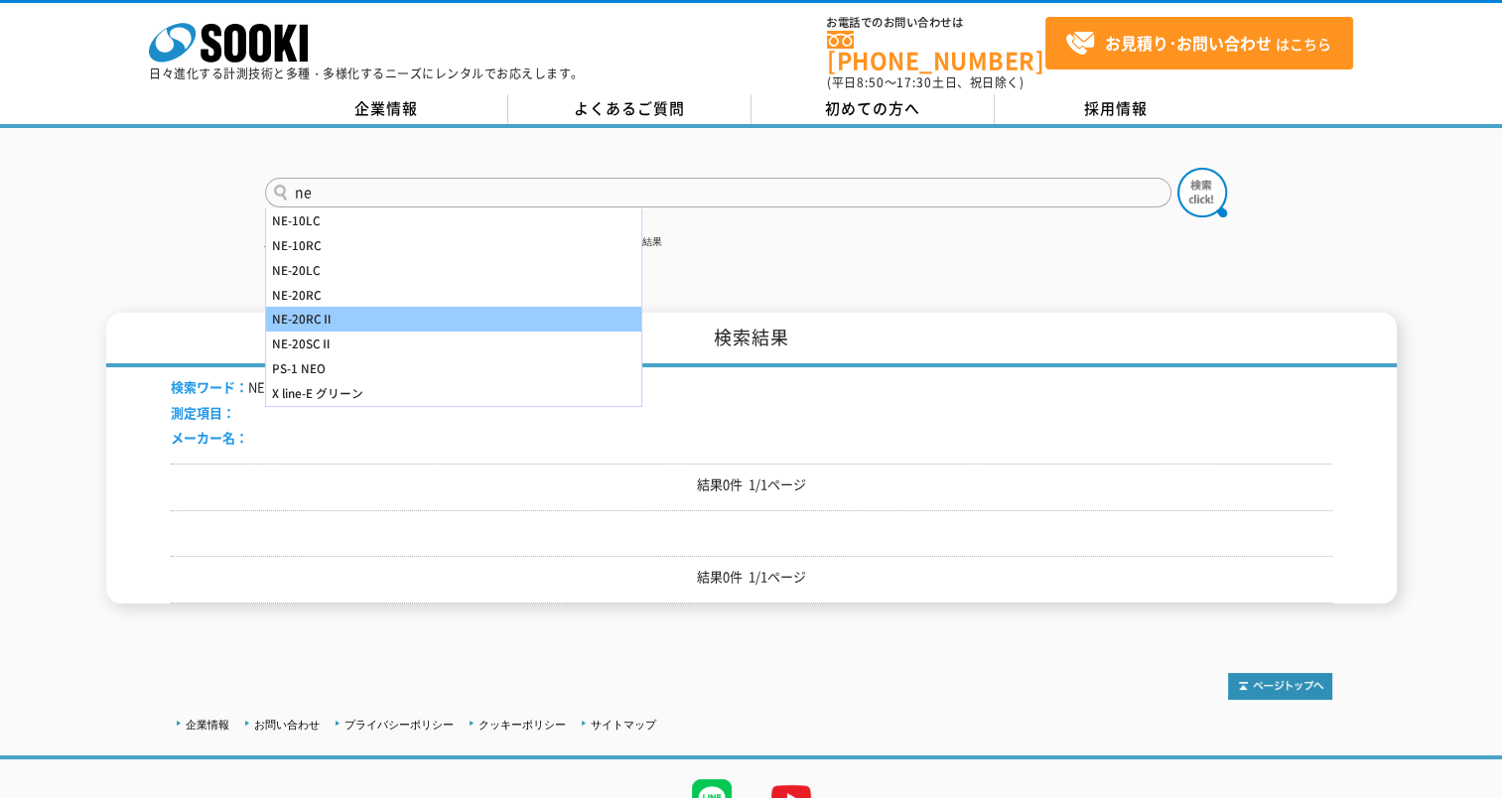
click at [331, 307] on div "NE-20RCⅡ" at bounding box center [453, 319] width 375 height 25
type input "NE-20RCⅡ"
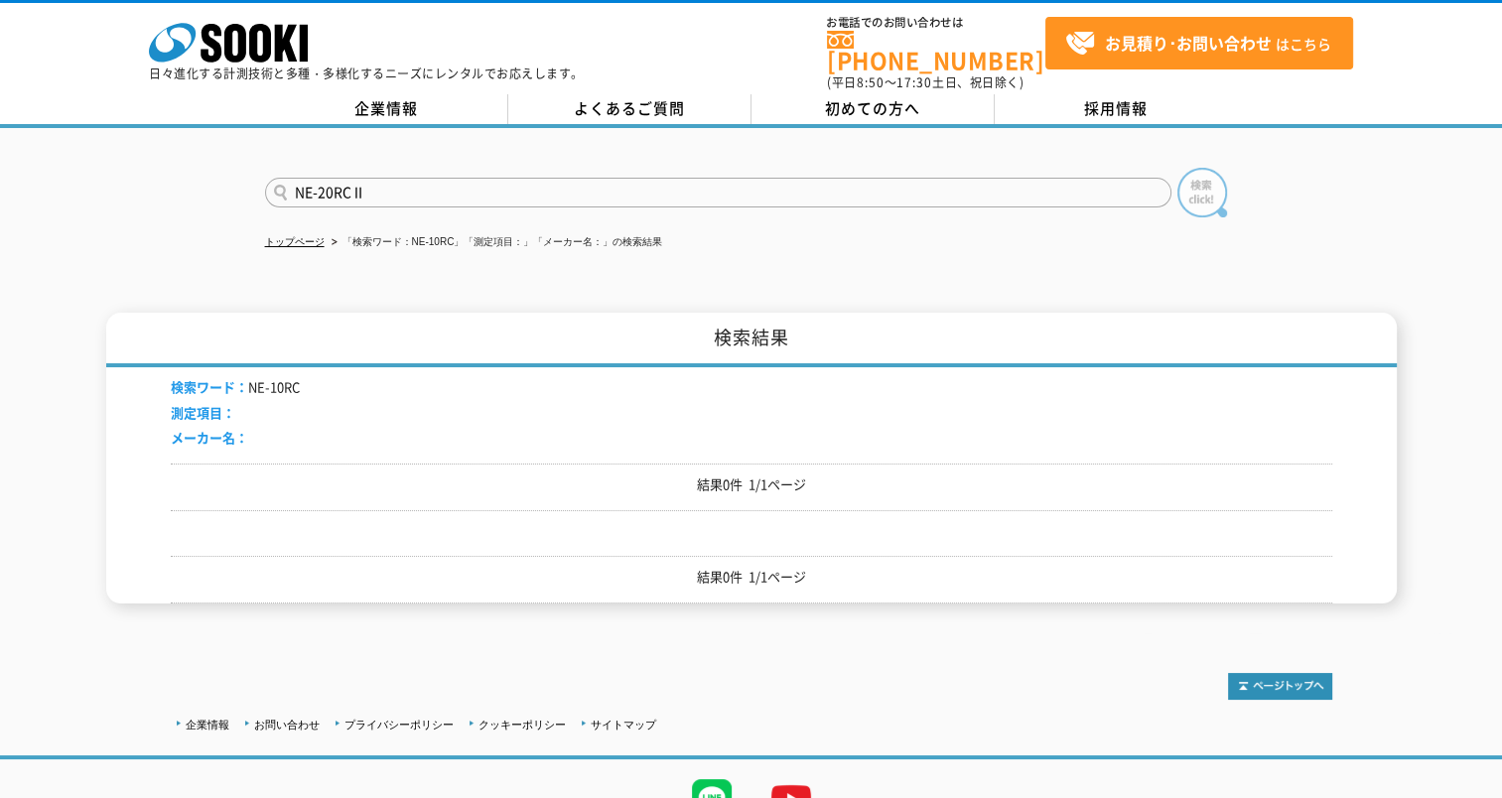
click at [1199, 172] on img at bounding box center [1202, 193] width 50 height 50
click at [567, 183] on input "text" at bounding box center [718, 193] width 906 height 30
type input "N"
type input "ニコン"
click at [1177, 168] on button at bounding box center [1202, 193] width 50 height 50
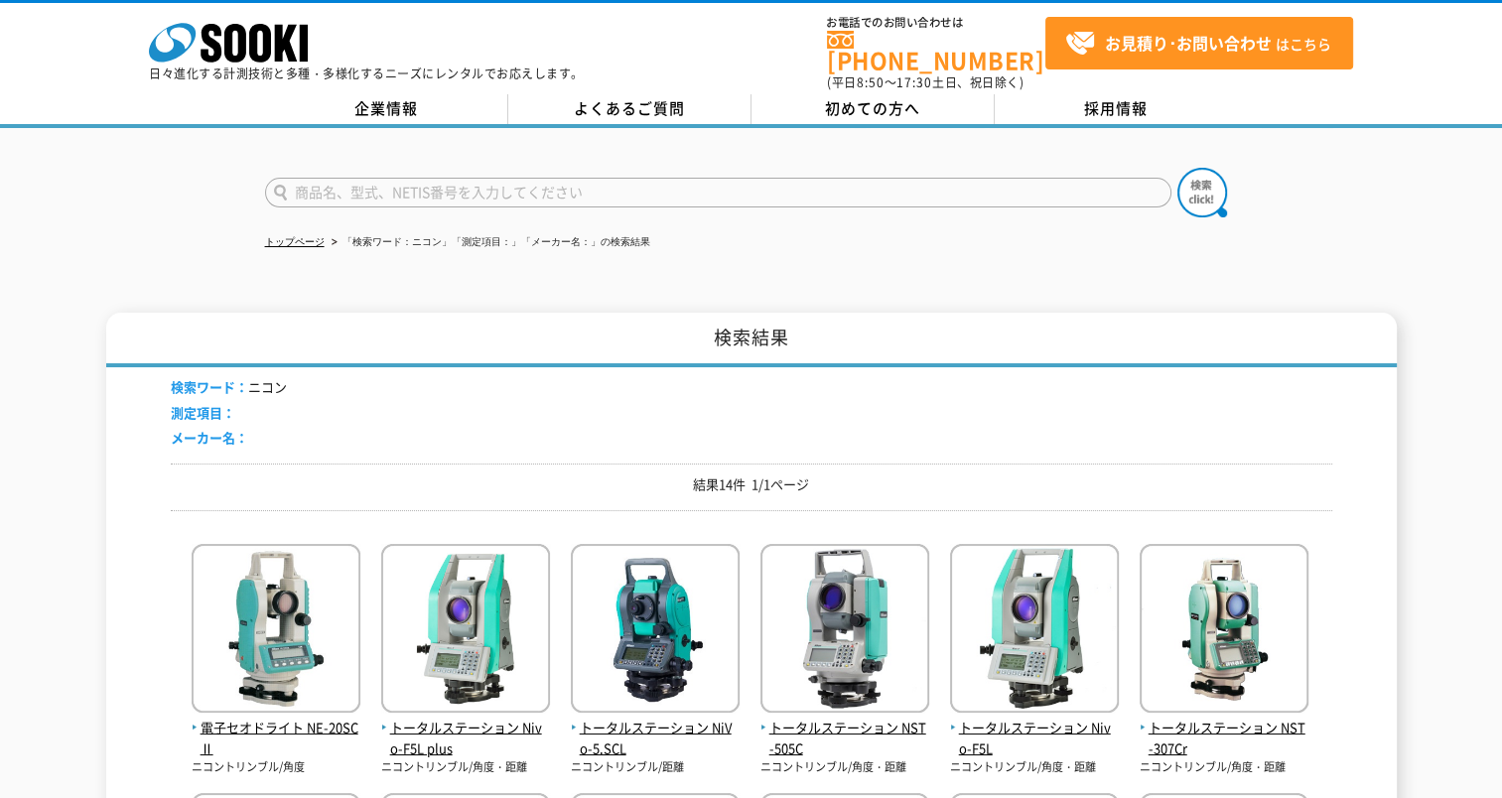
click at [367, 182] on input "text" at bounding box center [718, 193] width 906 height 30
type input "ix"
click at [1177, 168] on button at bounding box center [1202, 193] width 50 height 50
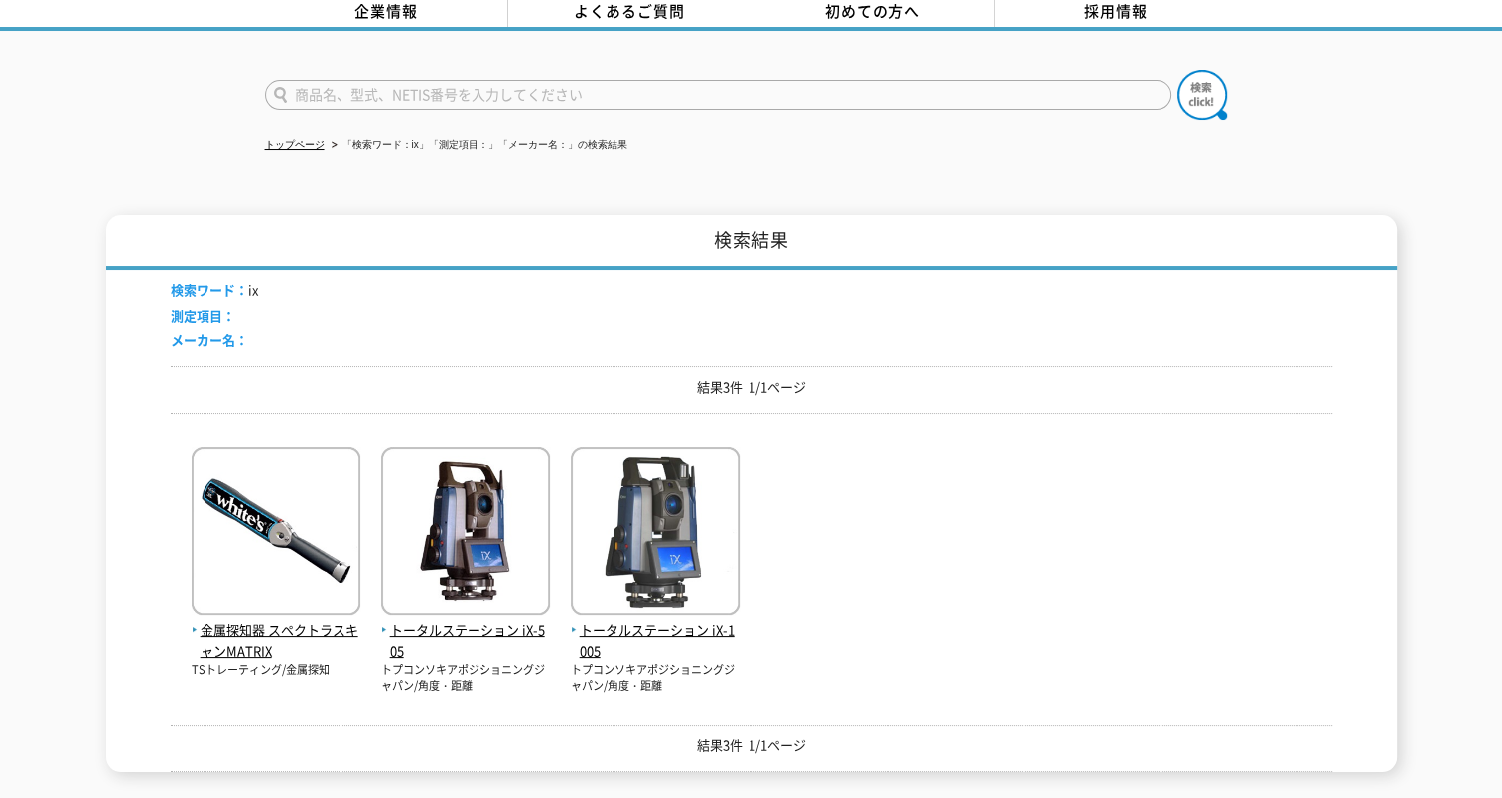
scroll to position [98, 0]
click at [492, 508] on img at bounding box center [465, 533] width 169 height 174
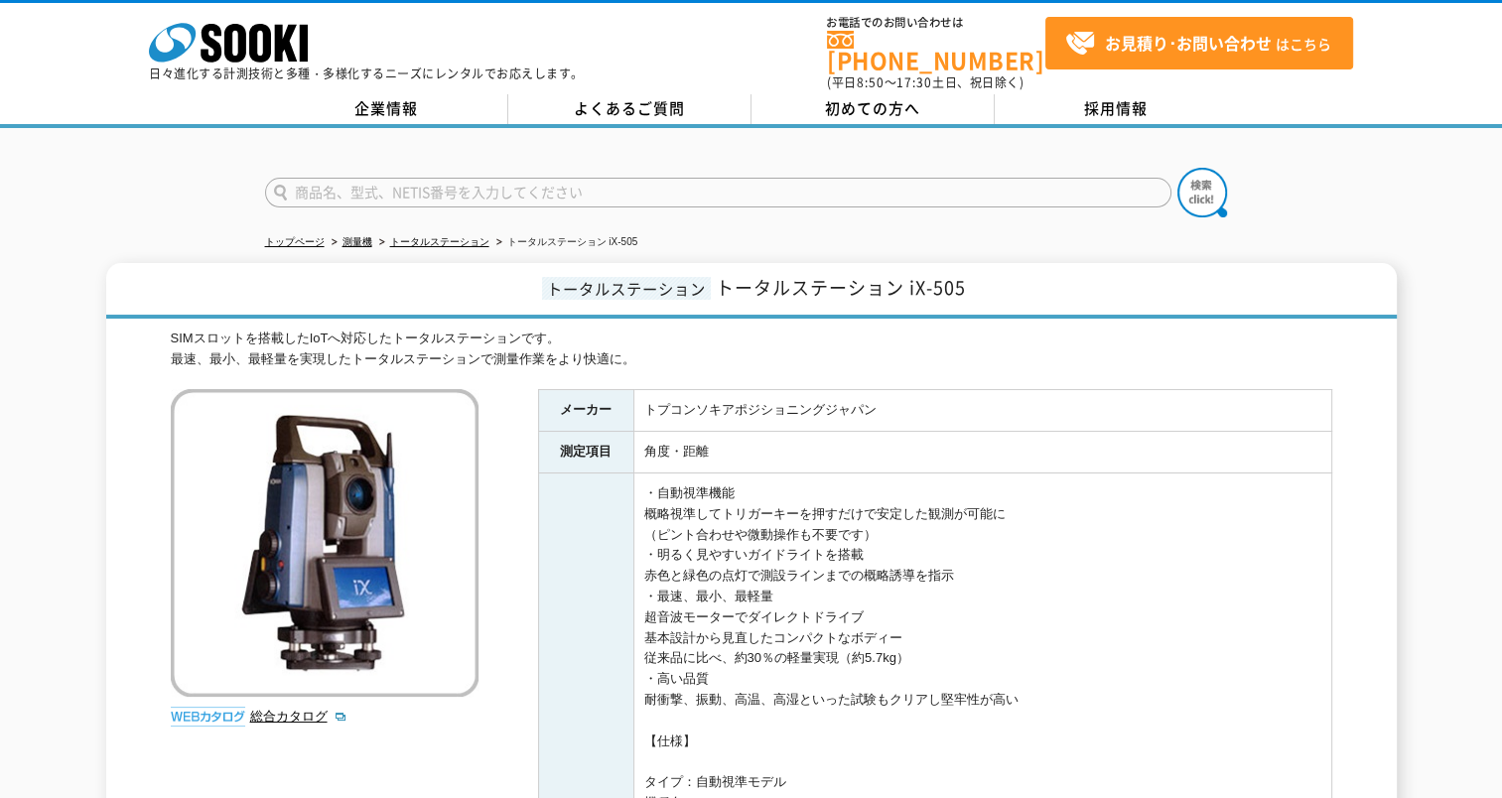
click at [400, 179] on input "text" at bounding box center [718, 193] width 906 height 30
type input "GLS-2200"
click at [1177, 168] on button at bounding box center [1202, 193] width 50 height 50
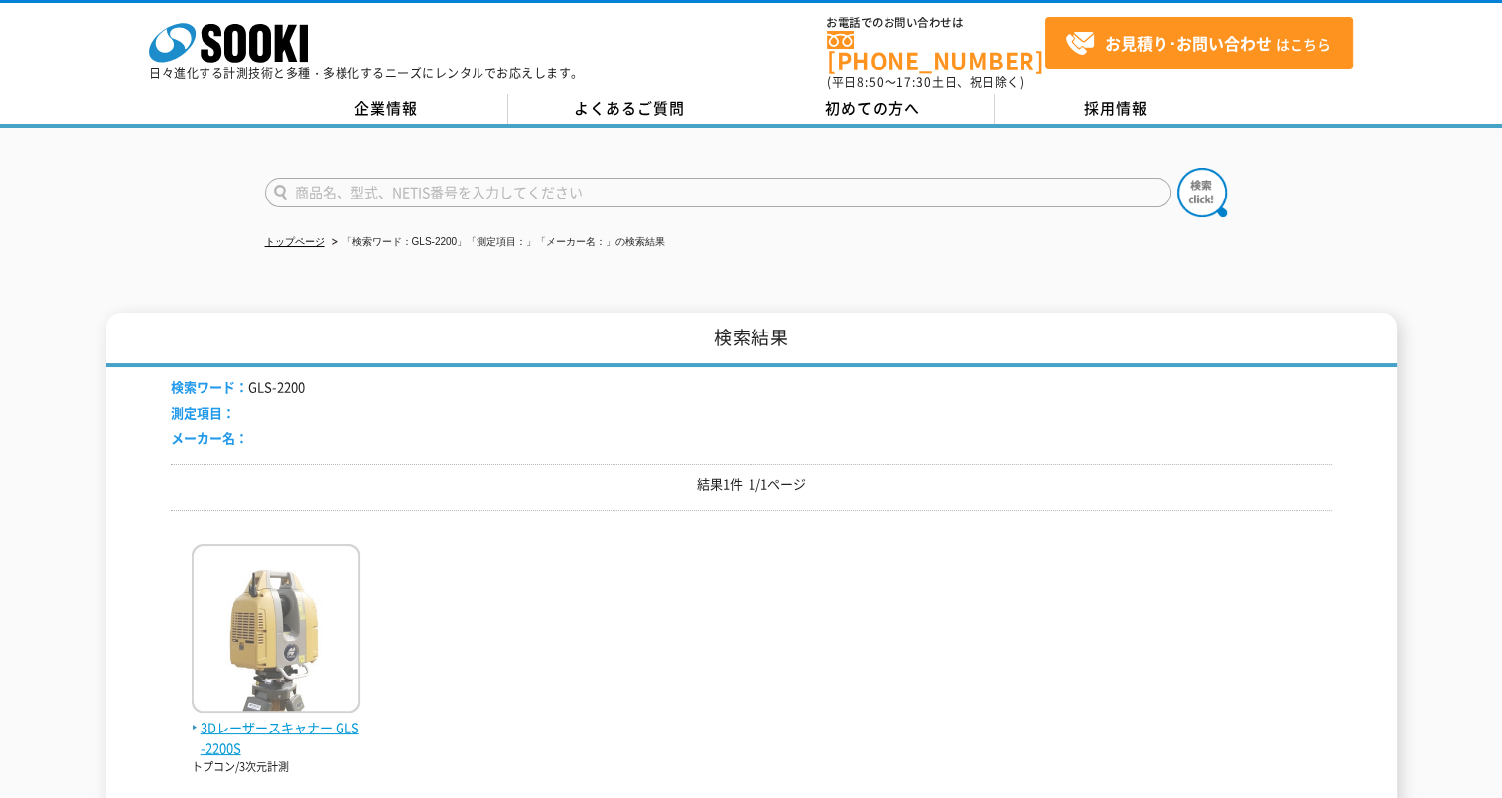
click at [281, 603] on img at bounding box center [276, 631] width 169 height 174
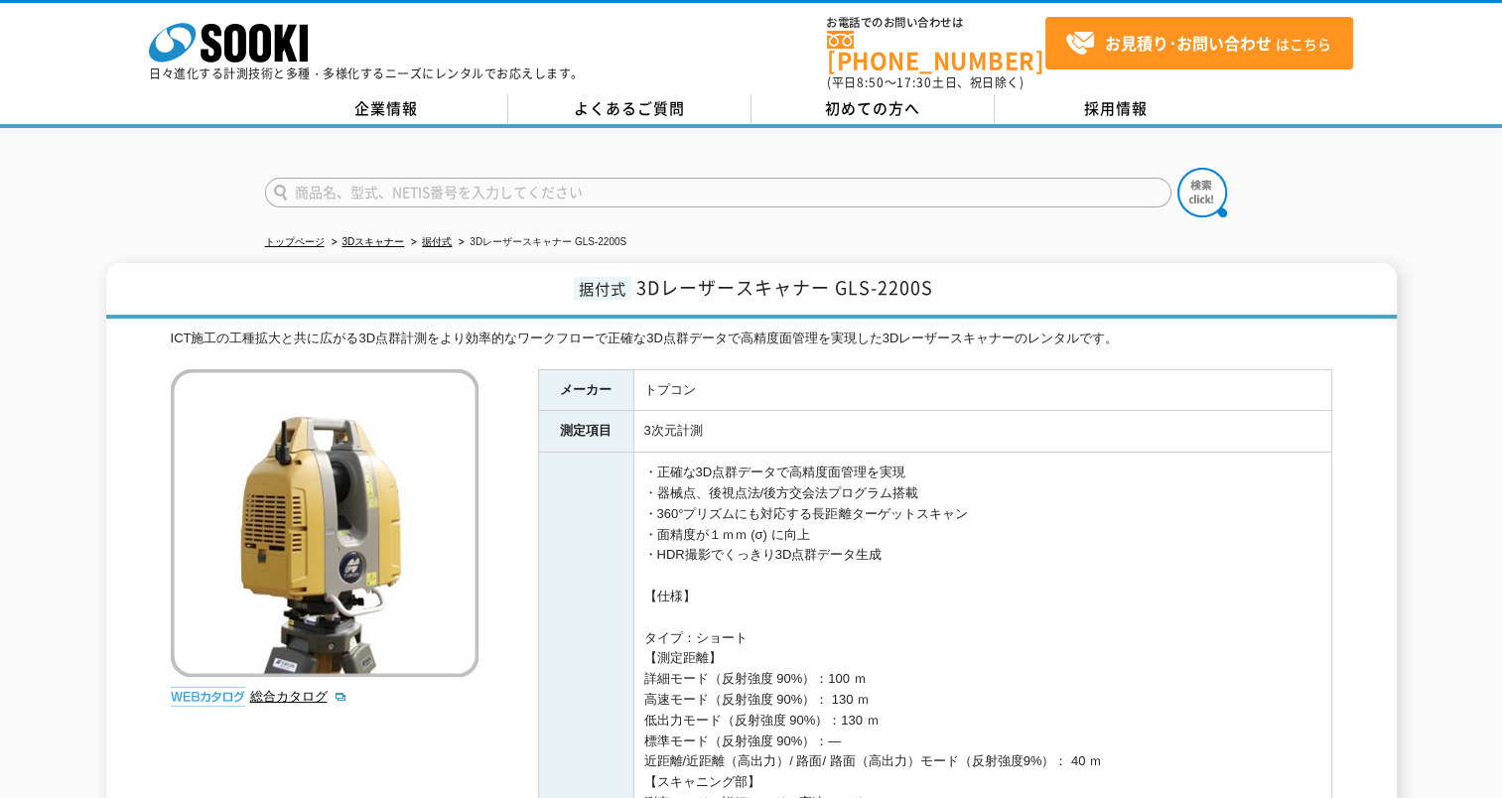
click at [394, 179] on input "text" at bounding box center [718, 193] width 906 height 30
type input "Trimble X7"
click at [1177, 168] on button at bounding box center [1202, 193] width 50 height 50
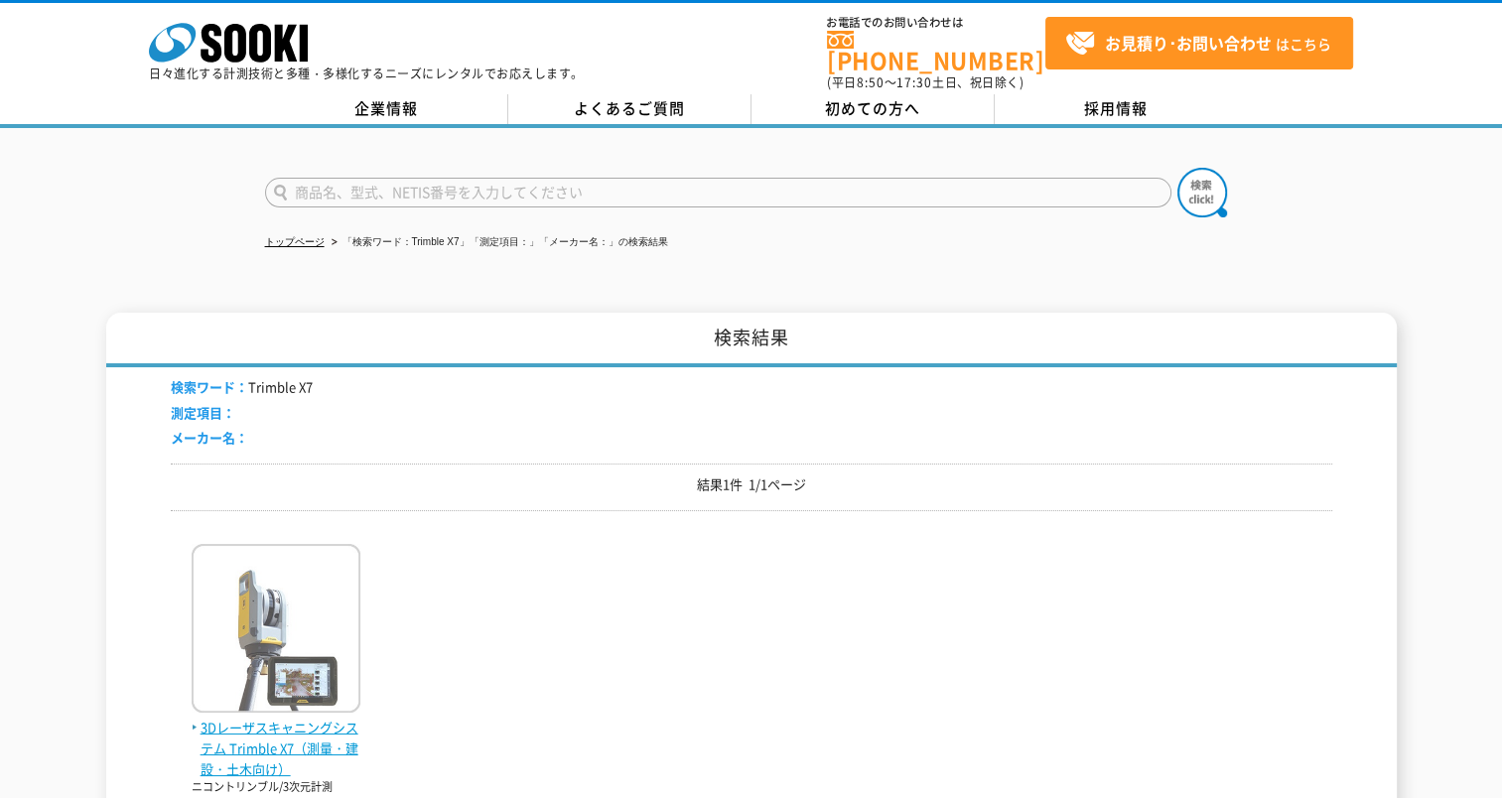
click at [239, 575] on img at bounding box center [276, 631] width 169 height 174
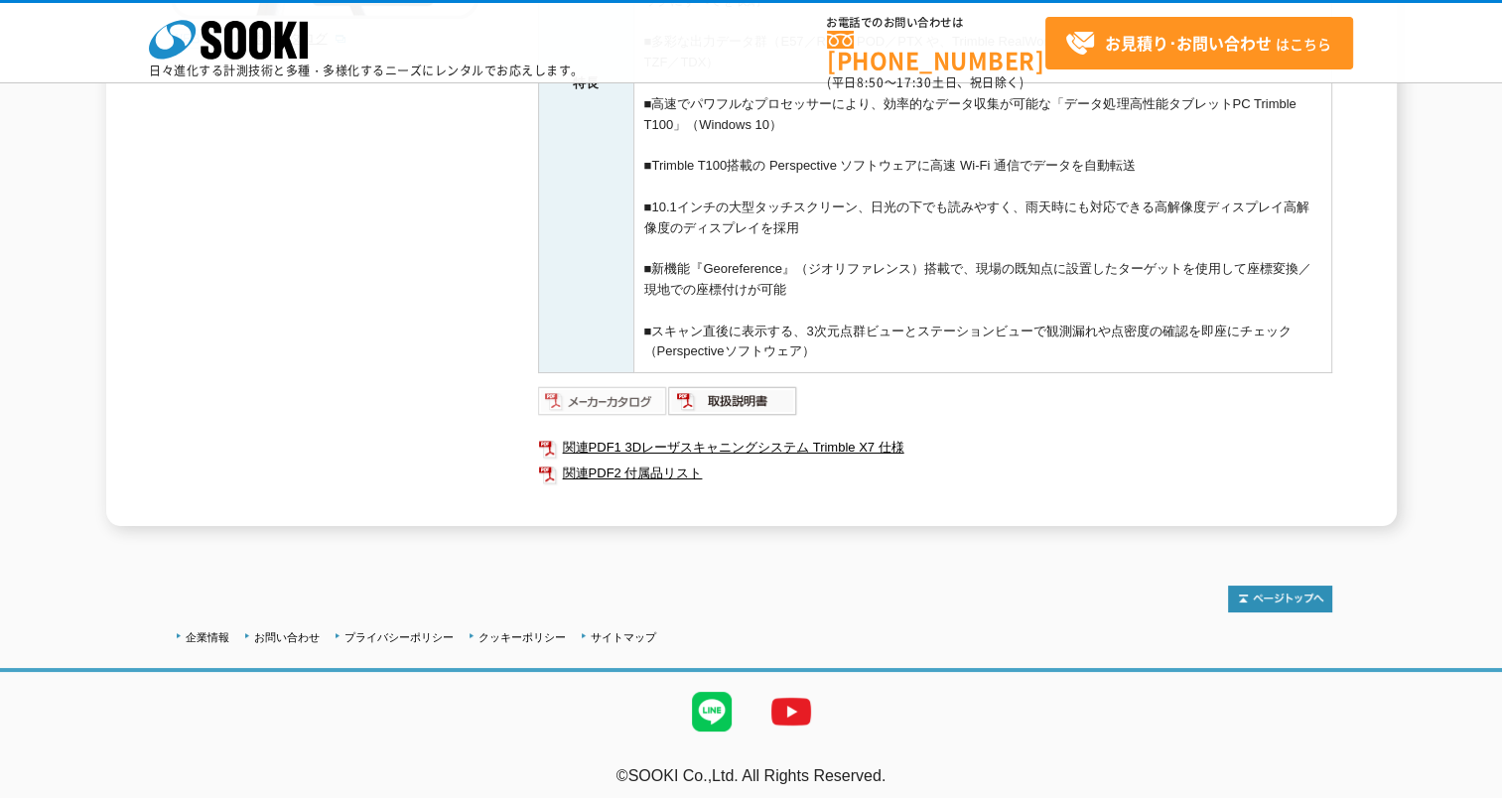
scroll to position [588, 0]
click at [597, 391] on img at bounding box center [603, 400] width 130 height 32
